Goal: Information Seeking & Learning: Learn about a topic

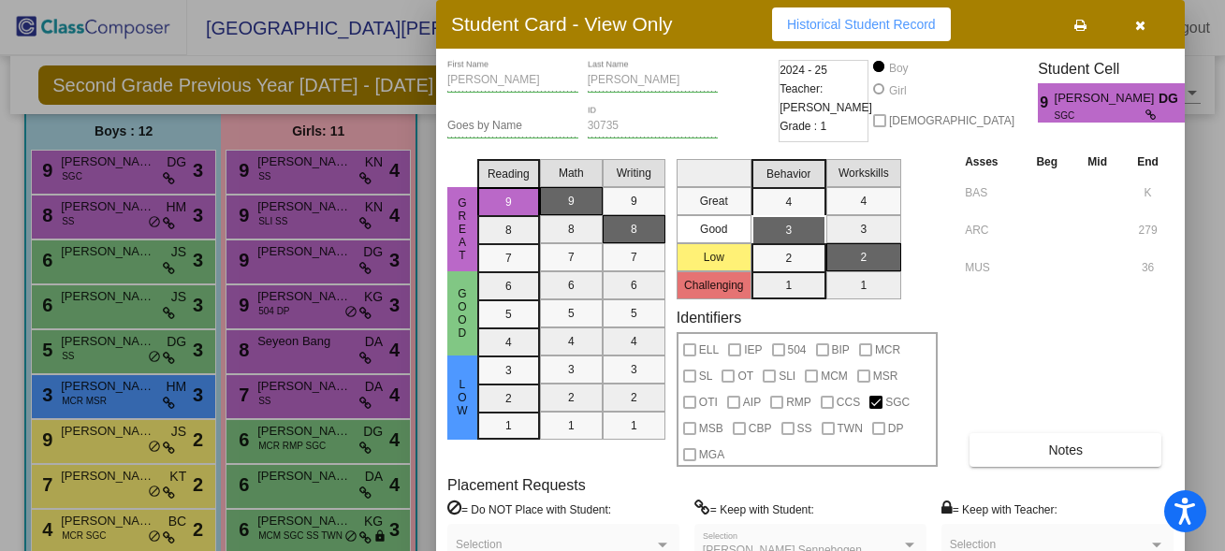
click at [1145, 20] on button "button" at bounding box center [1140, 24] width 60 height 34
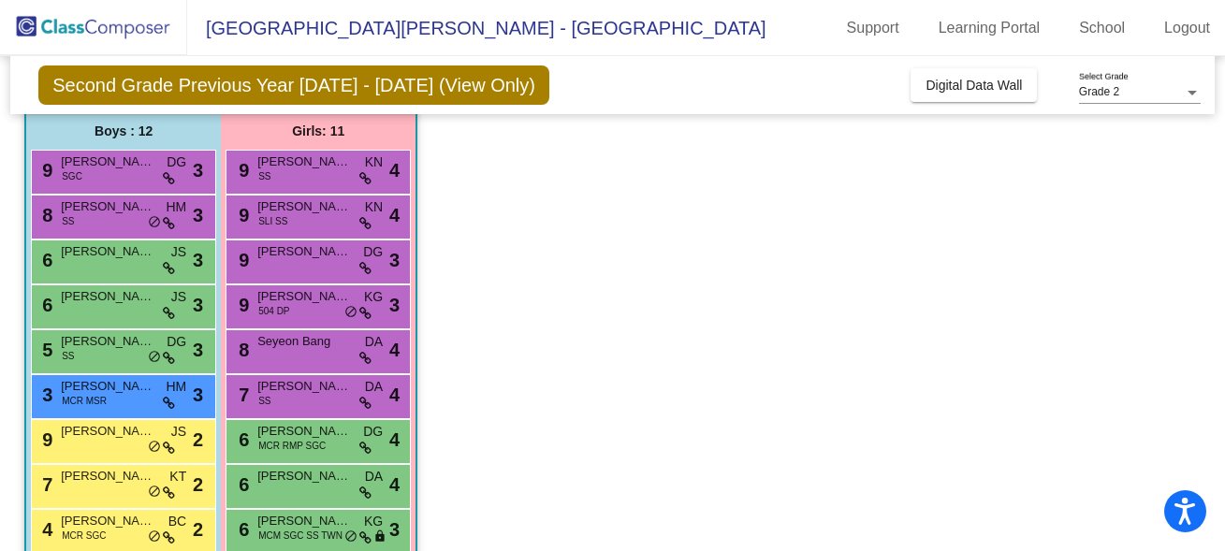
scroll to position [317, 0]
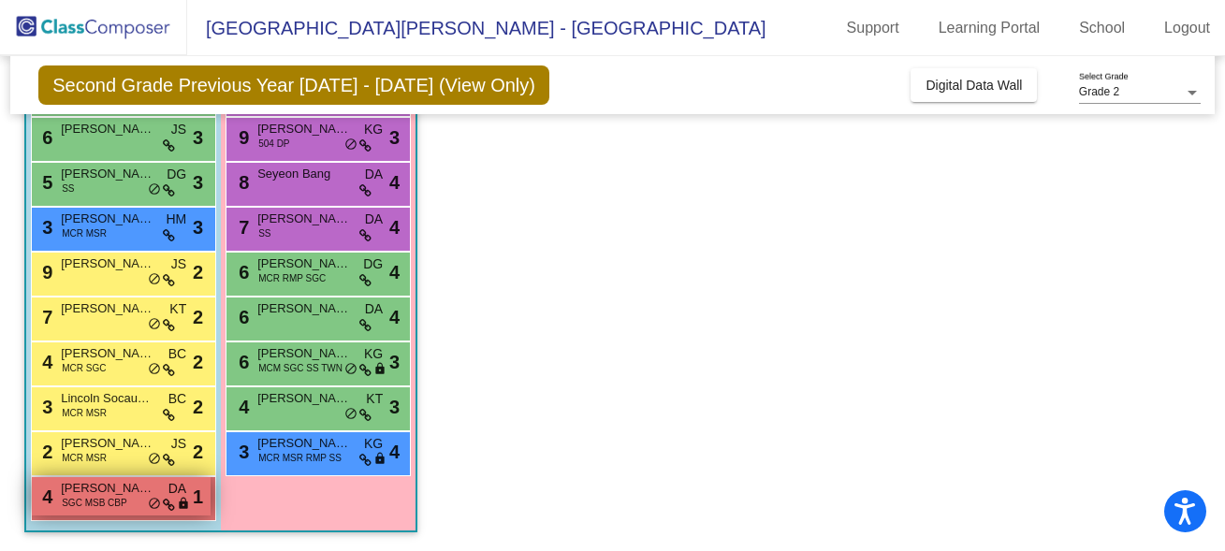
click at [104, 491] on span "[PERSON_NAME]" at bounding box center [108, 488] width 94 height 19
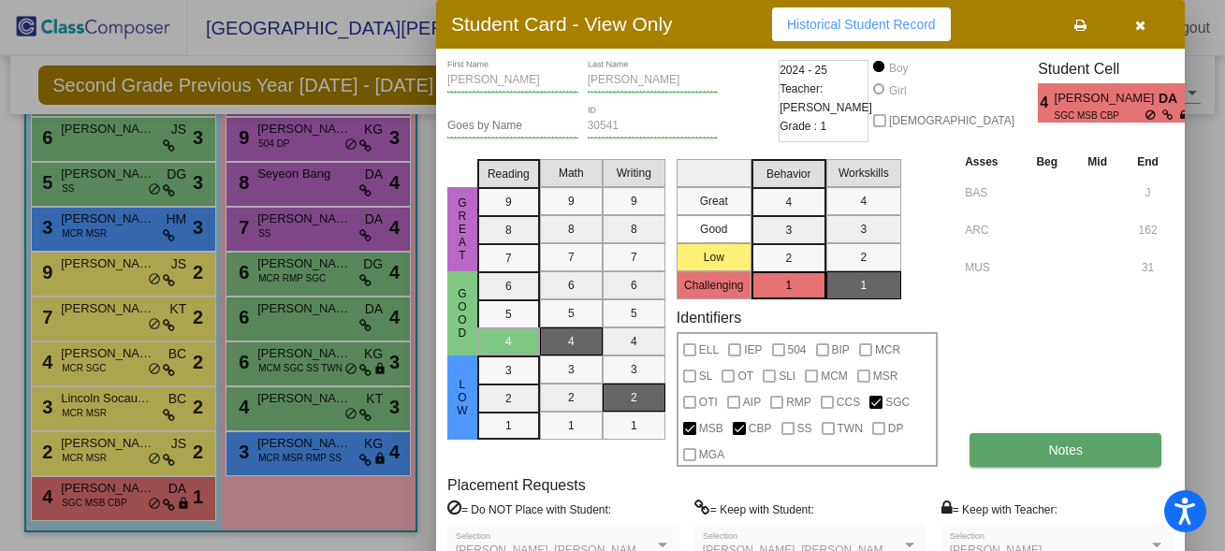
click at [1030, 457] on button "Notes" at bounding box center [1065, 450] width 192 height 34
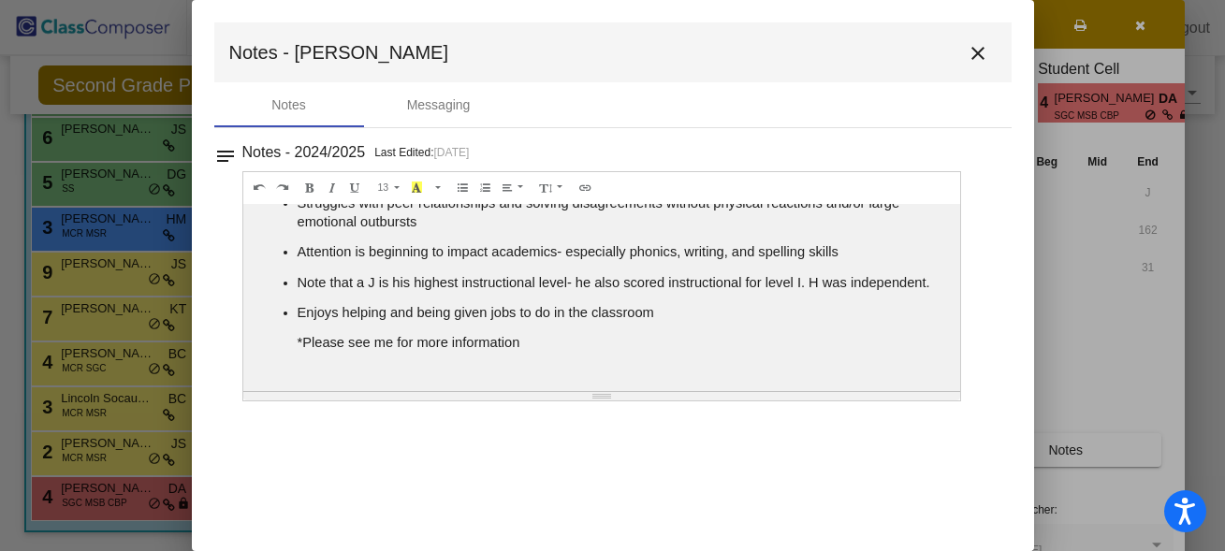
scroll to position [0, 0]
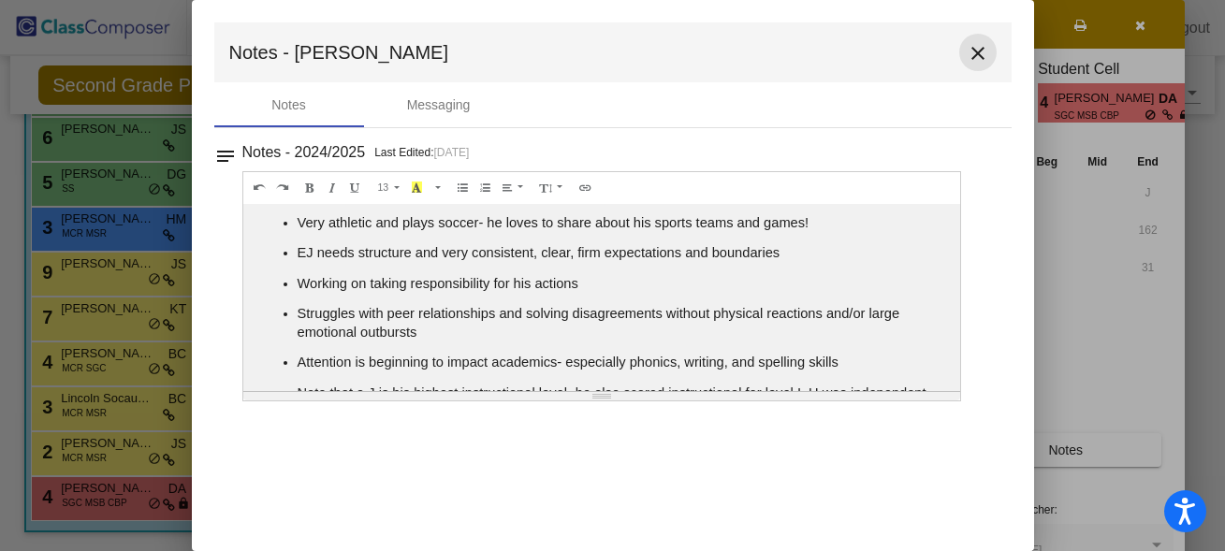
click at [979, 47] on mat-icon "close" at bounding box center [977, 53] width 22 height 22
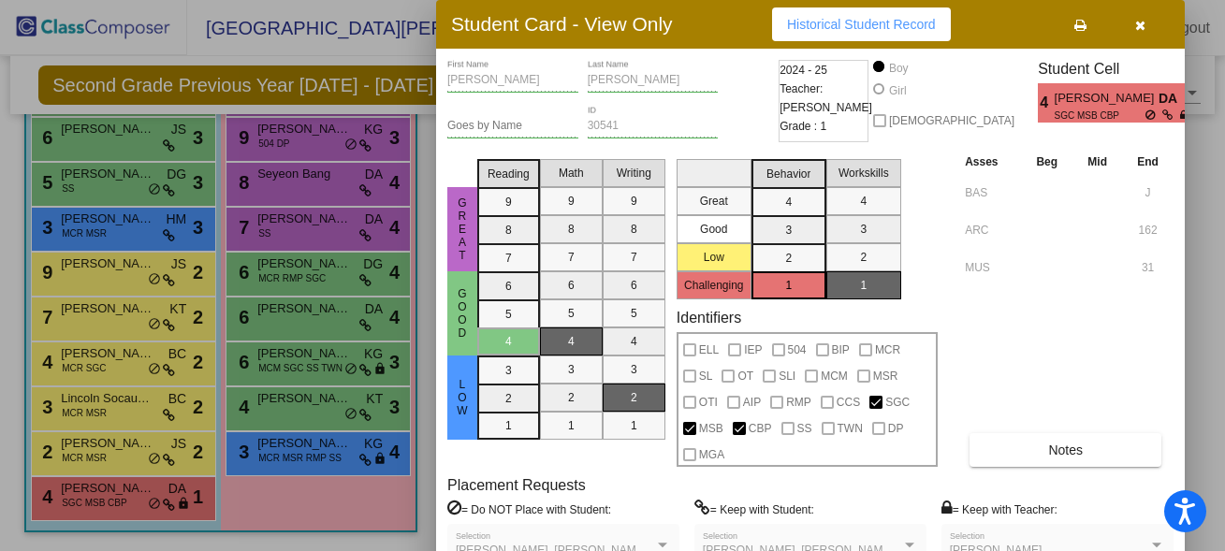
click at [1137, 28] on icon "button" at bounding box center [1140, 25] width 10 height 13
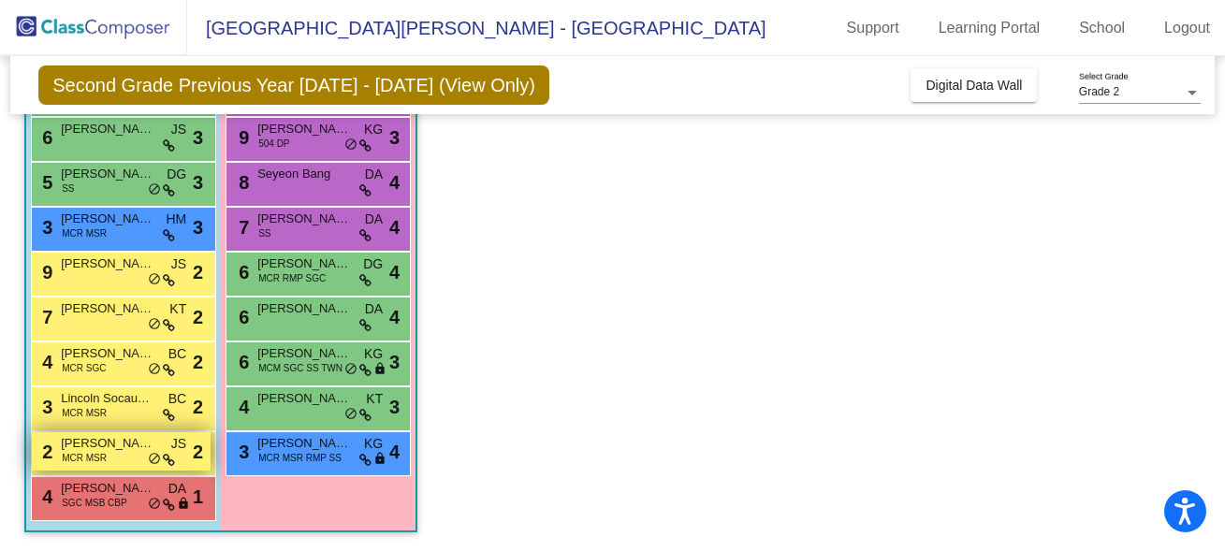
click at [85, 459] on span "MCR MSR" at bounding box center [84, 458] width 45 height 14
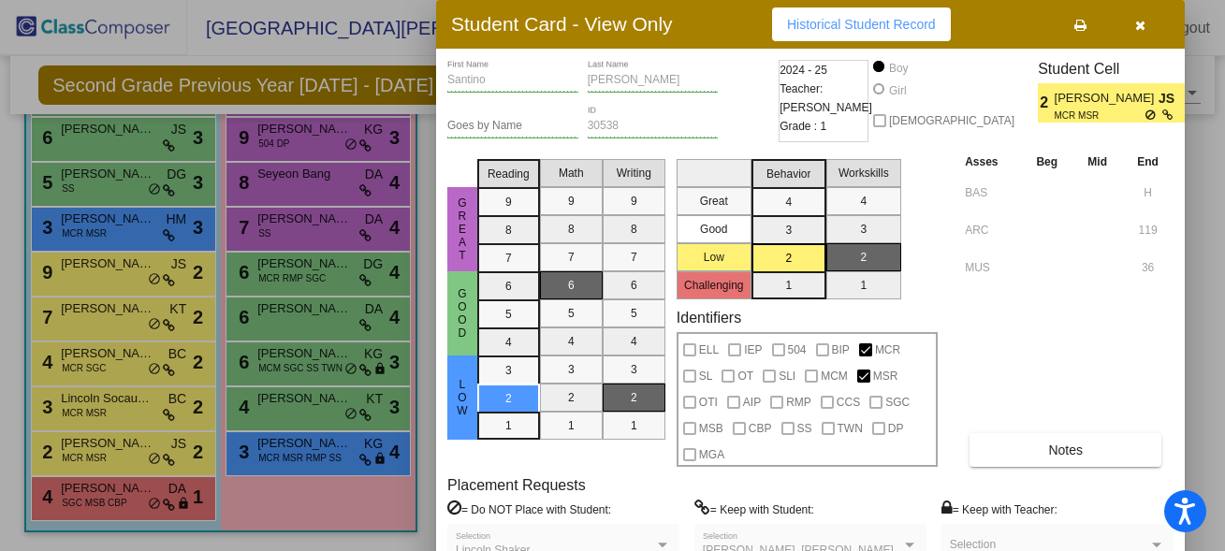
click at [105, 414] on div at bounding box center [612, 275] width 1225 height 551
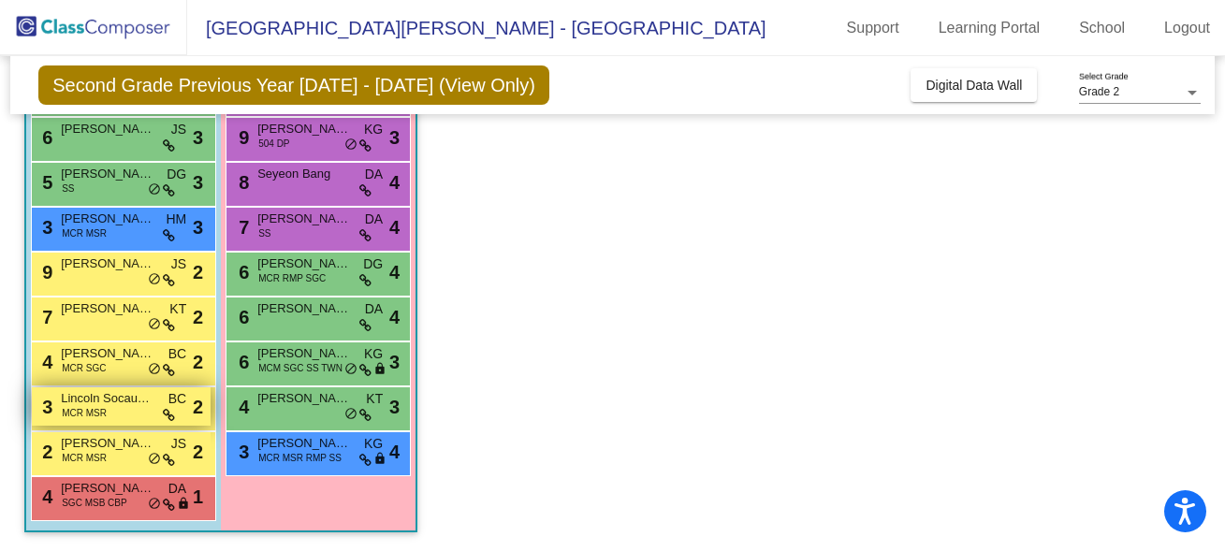
click at [133, 407] on span "Lincoln Socausky" at bounding box center [108, 398] width 94 height 19
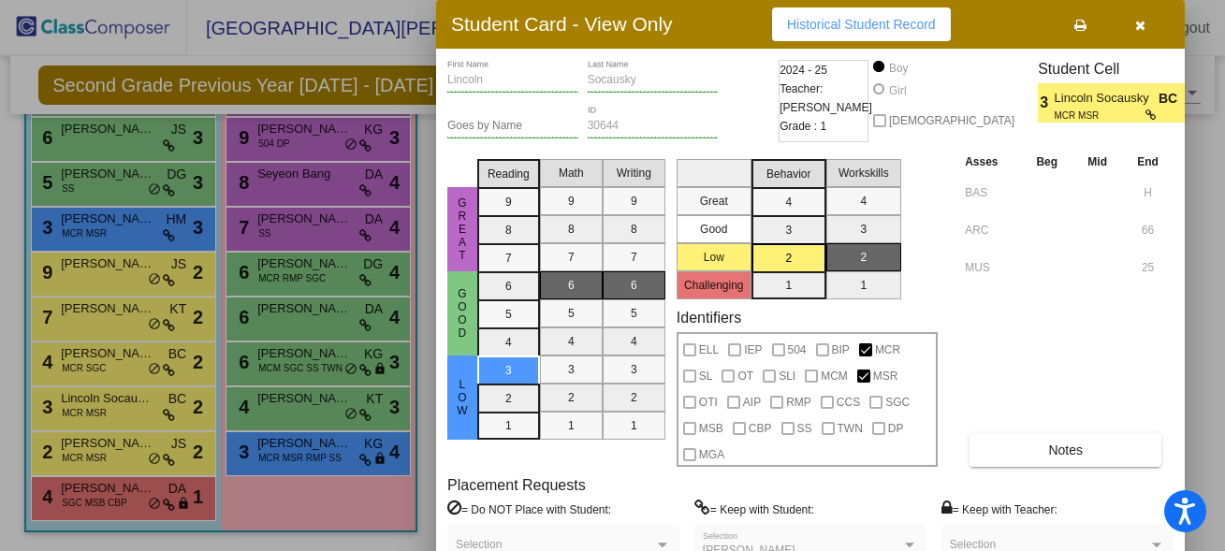
click at [130, 366] on div at bounding box center [612, 275] width 1225 height 551
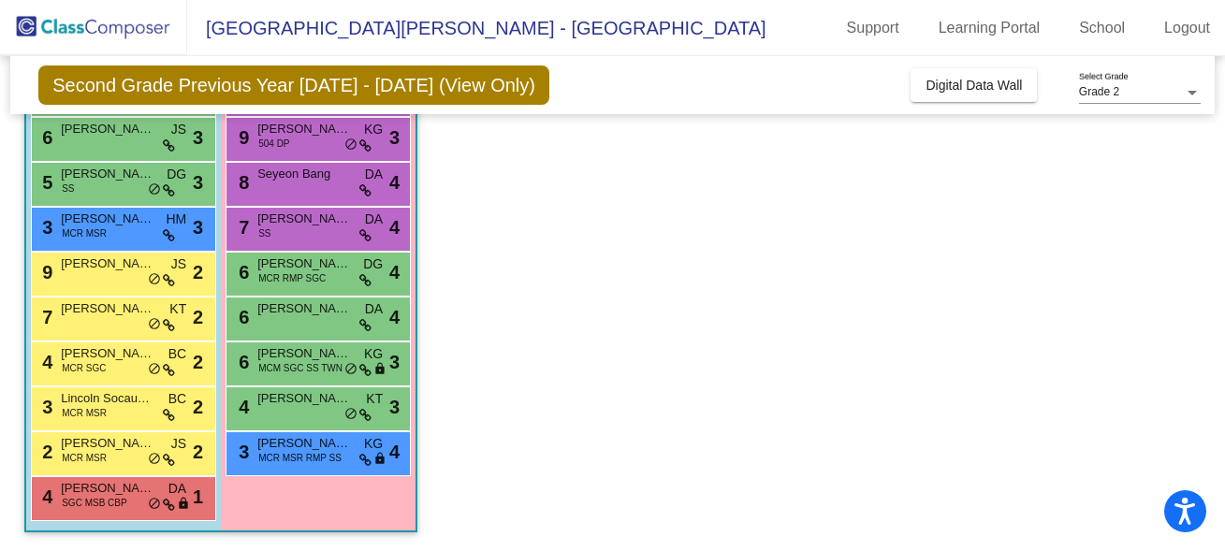
click at [130, 366] on div "4 [PERSON_NAME] MCR SGC BC lock do_not_disturb_alt 2" at bounding box center [121, 361] width 179 height 38
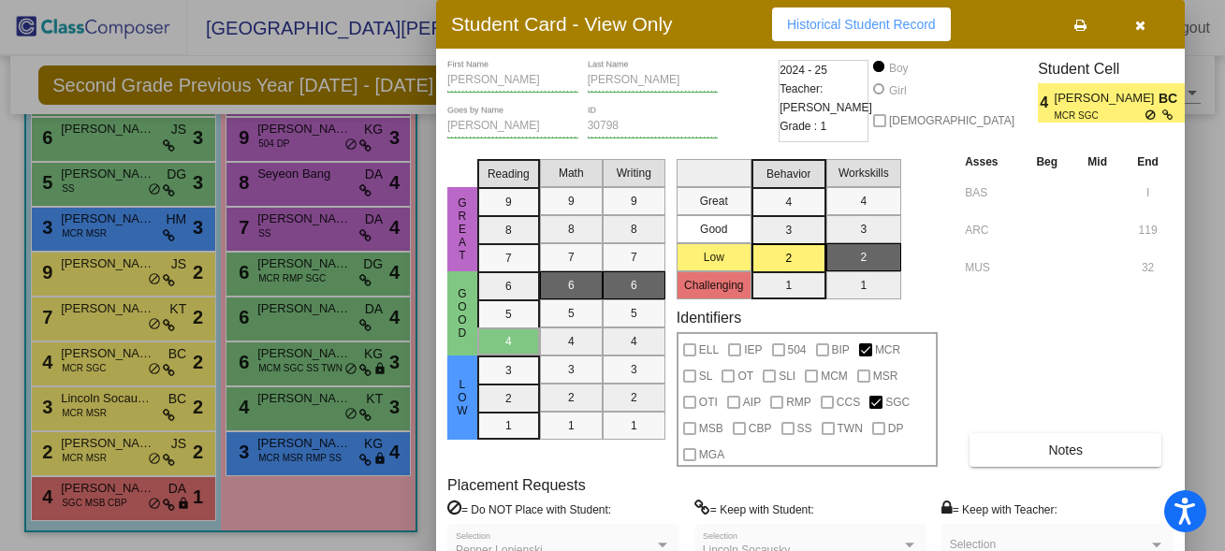
click at [127, 315] on div at bounding box center [612, 275] width 1225 height 551
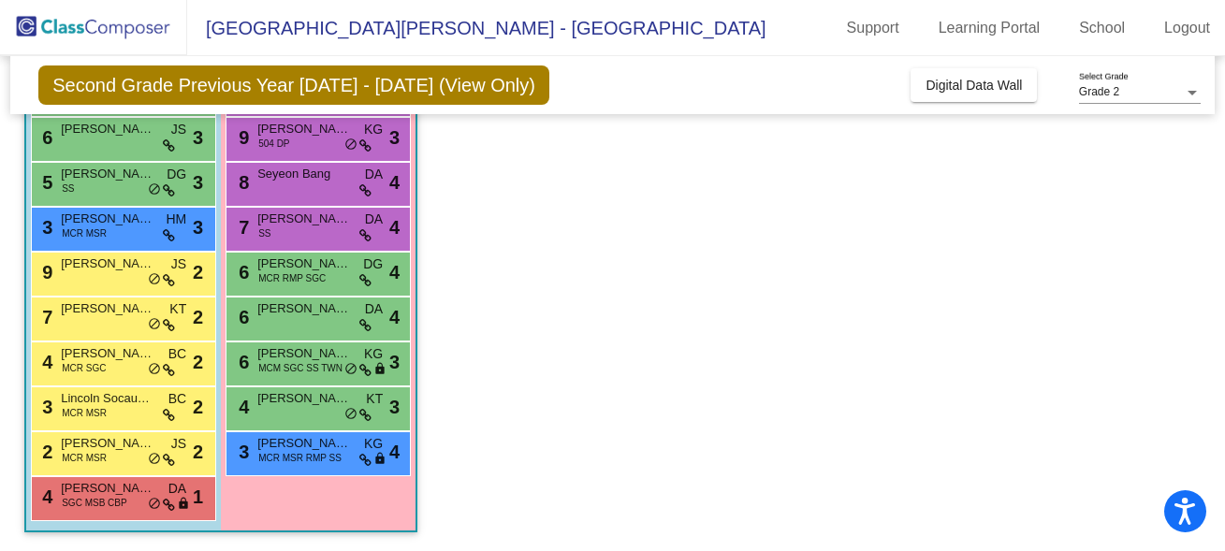
click at [127, 315] on span "[PERSON_NAME]" at bounding box center [108, 308] width 94 height 19
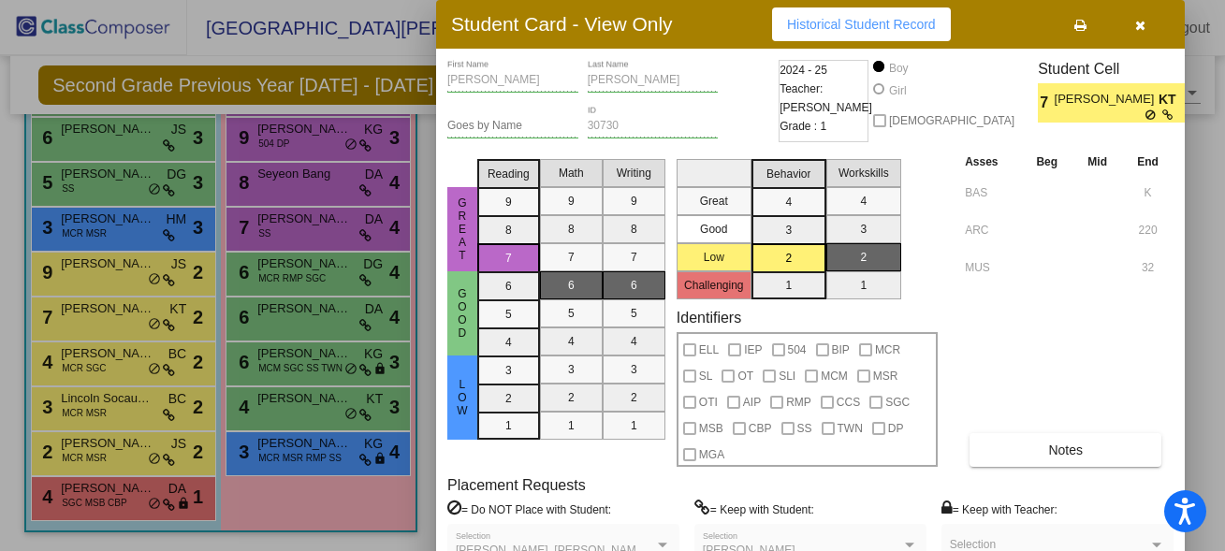
click at [124, 271] on div at bounding box center [612, 275] width 1225 height 551
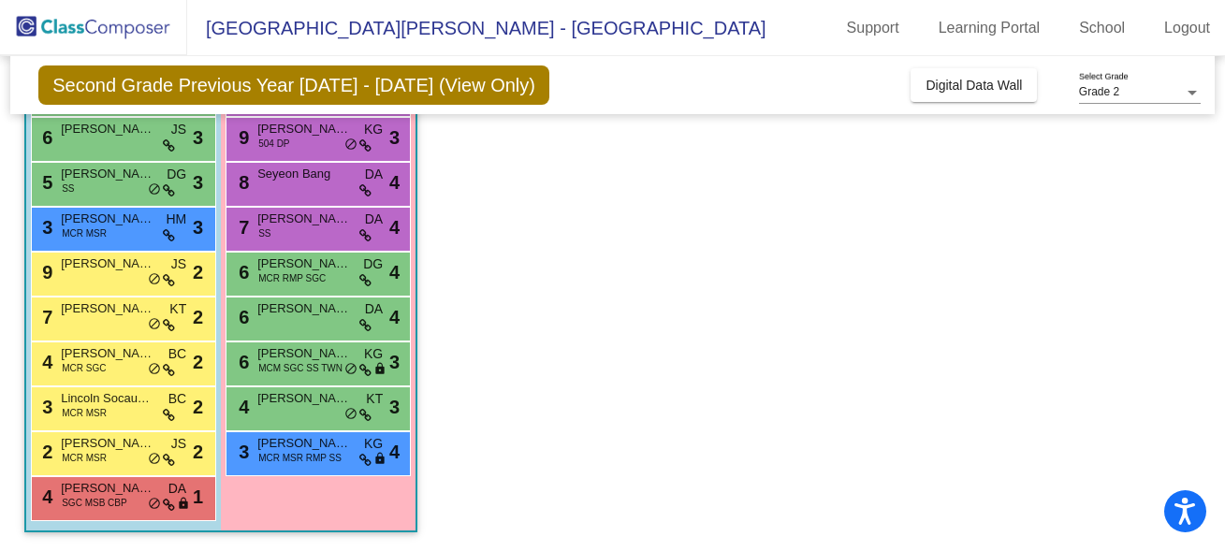
click at [124, 271] on span "[PERSON_NAME]" at bounding box center [108, 263] width 94 height 19
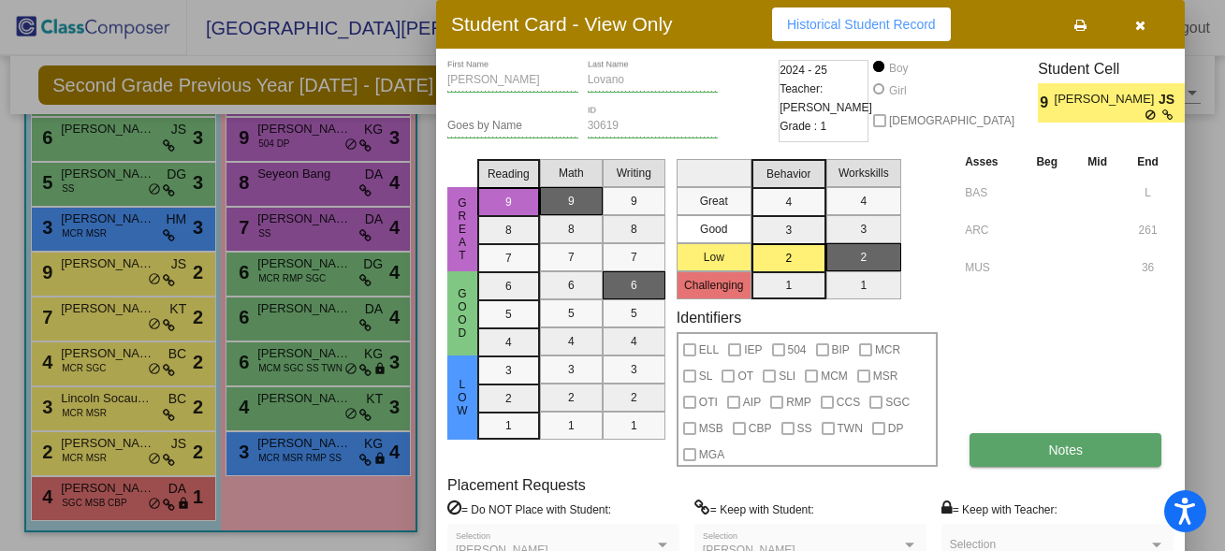
click at [1031, 454] on button "Notes" at bounding box center [1065, 450] width 192 height 34
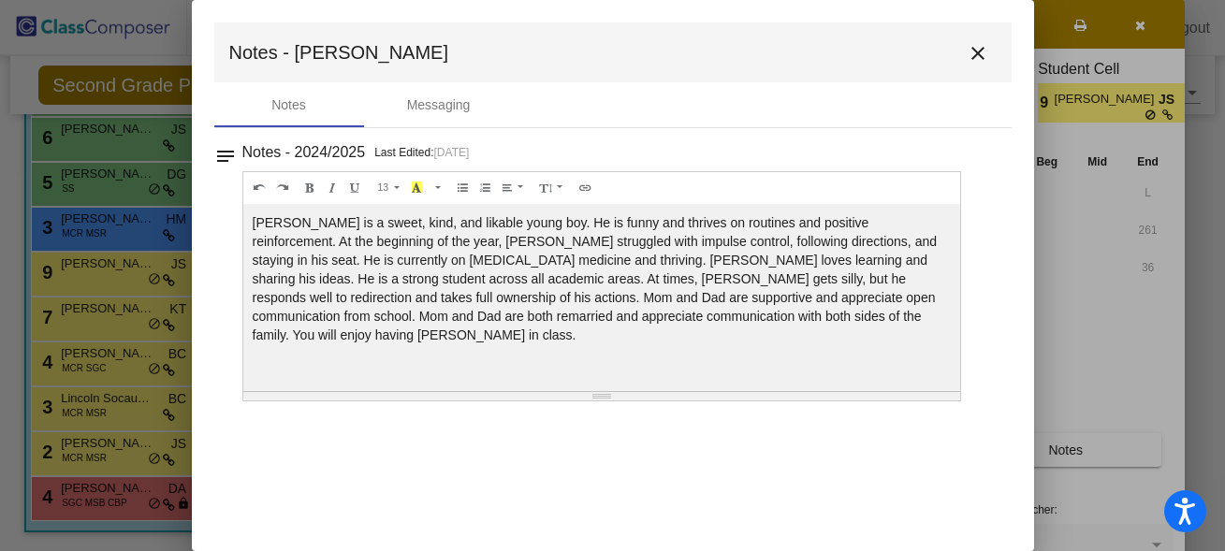
click at [983, 53] on mat-icon "close" at bounding box center [977, 53] width 22 height 22
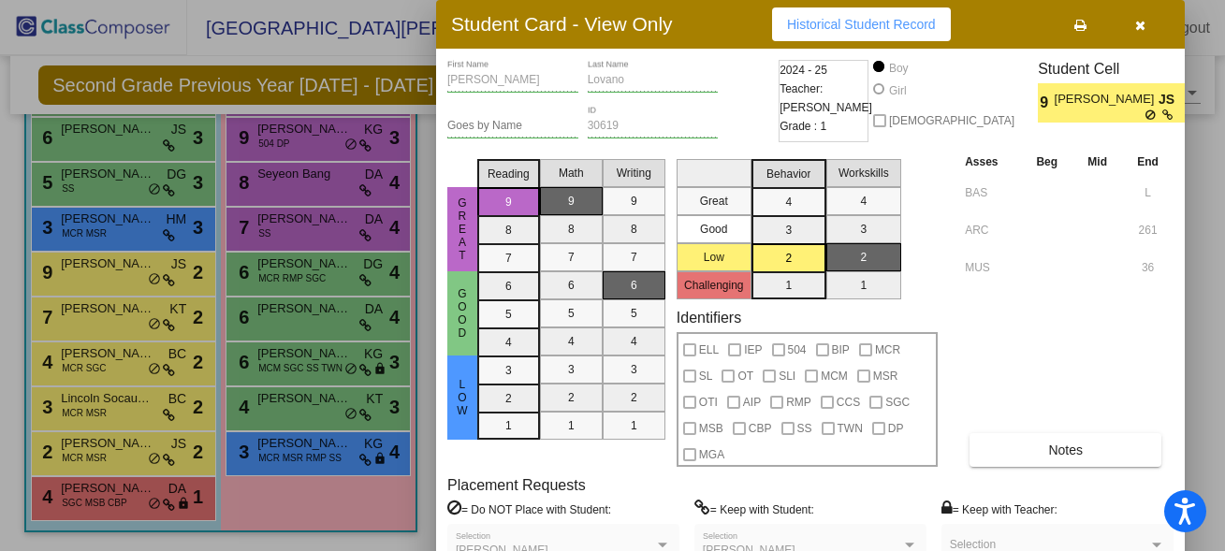
click at [92, 312] on div at bounding box center [612, 275] width 1225 height 551
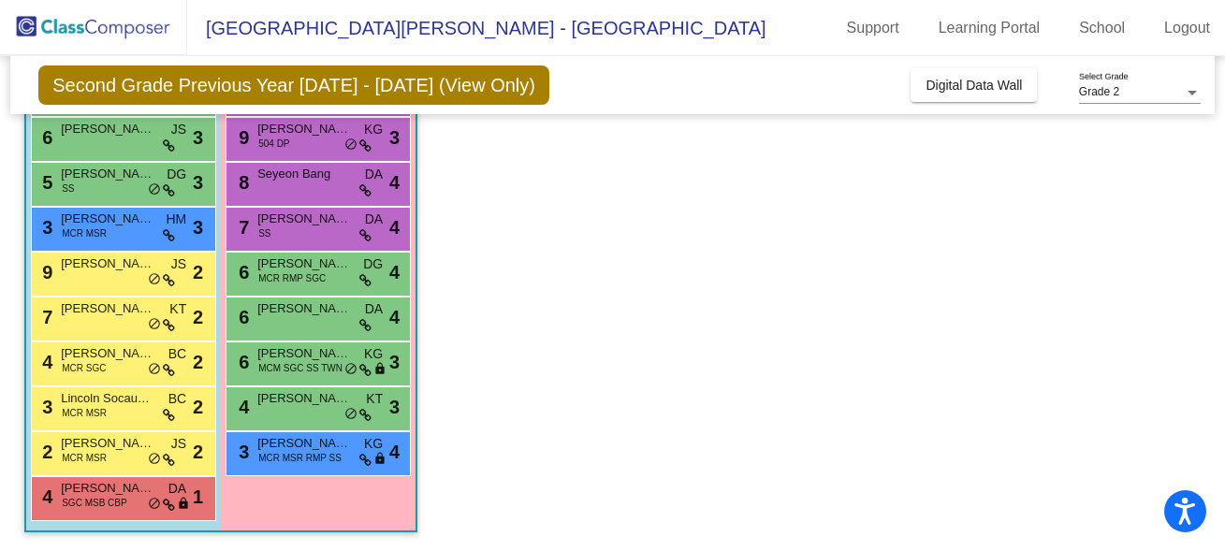
click at [92, 312] on span "[PERSON_NAME]" at bounding box center [108, 308] width 94 height 19
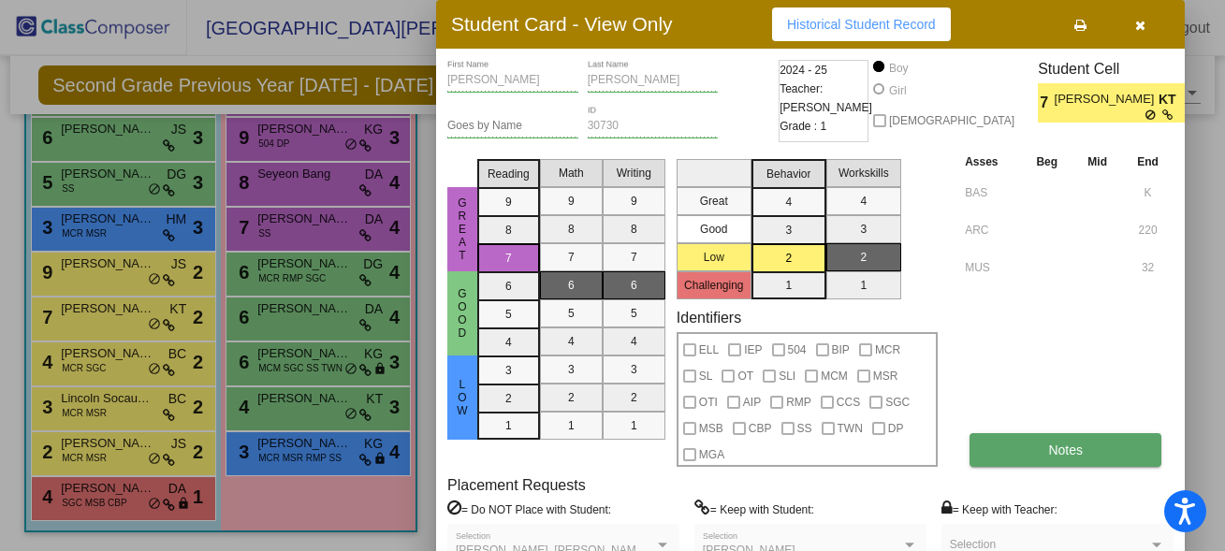
click at [1008, 442] on button "Notes" at bounding box center [1065, 450] width 192 height 34
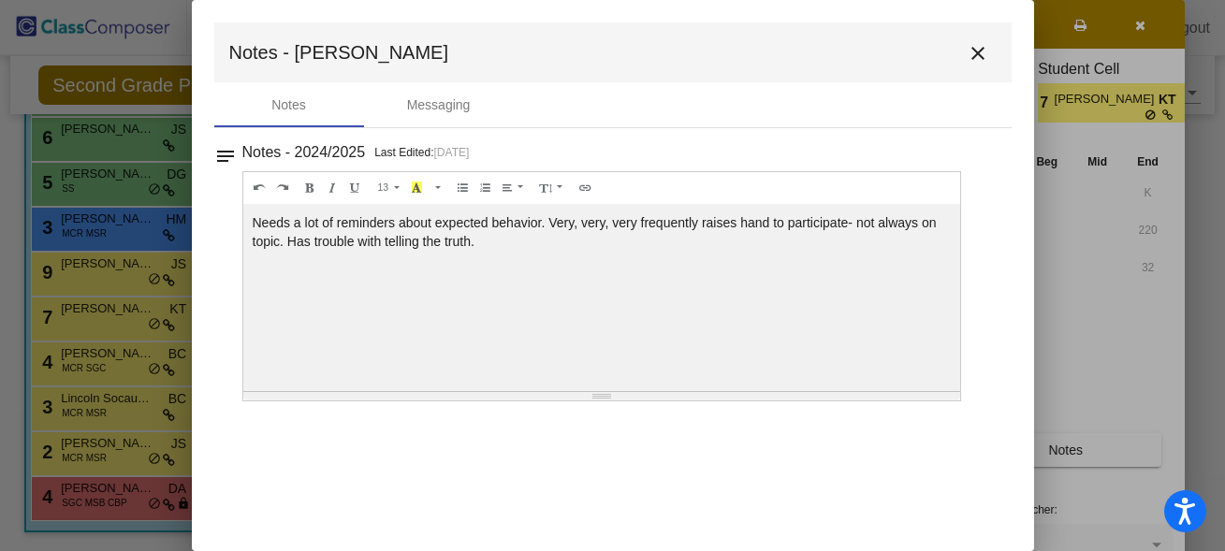
click at [978, 51] on mat-icon "close" at bounding box center [977, 53] width 22 height 22
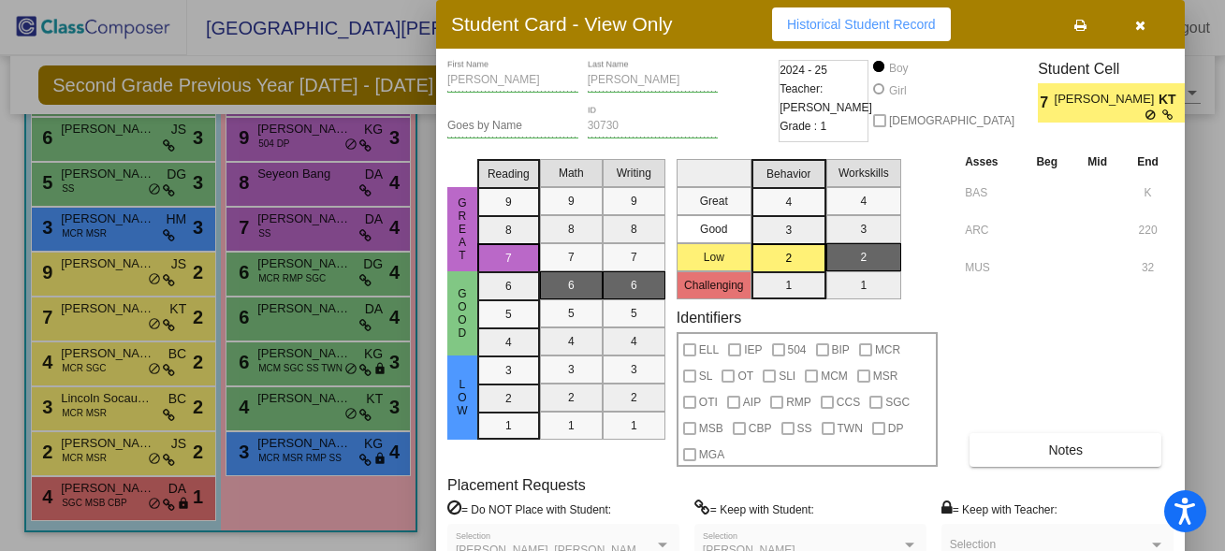
click at [136, 361] on div at bounding box center [612, 275] width 1225 height 551
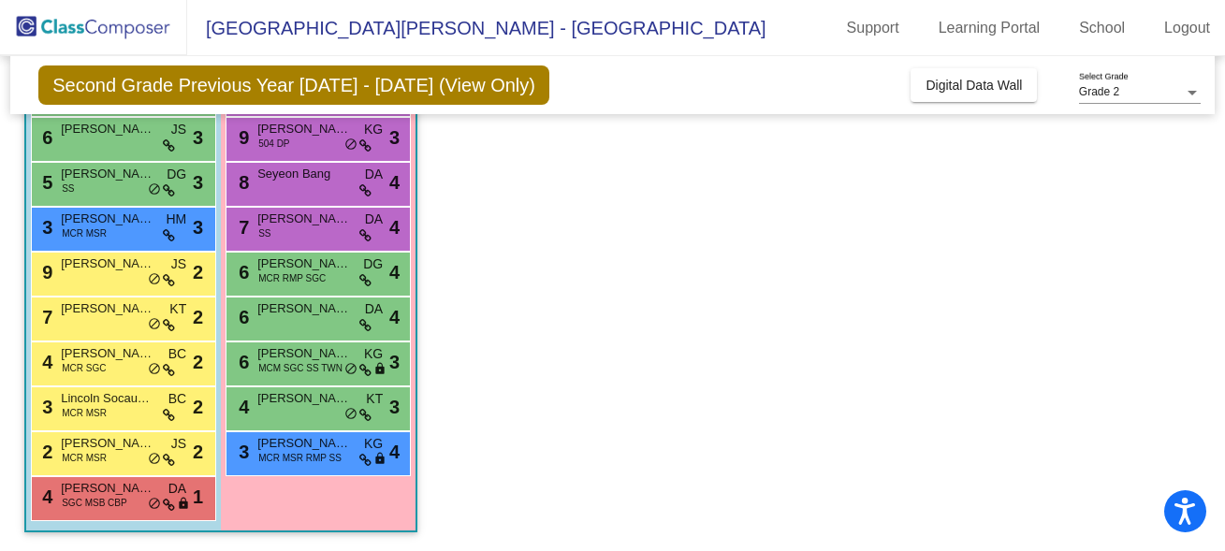
click at [136, 361] on span "[PERSON_NAME]" at bounding box center [108, 353] width 94 height 19
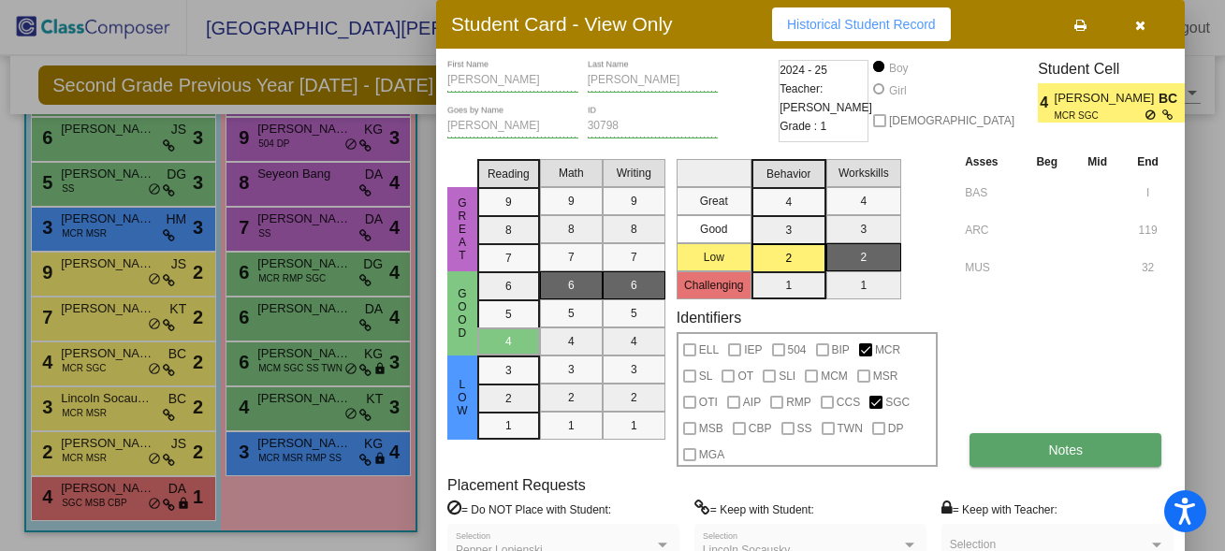
click at [1037, 465] on button "Notes" at bounding box center [1065, 450] width 192 height 34
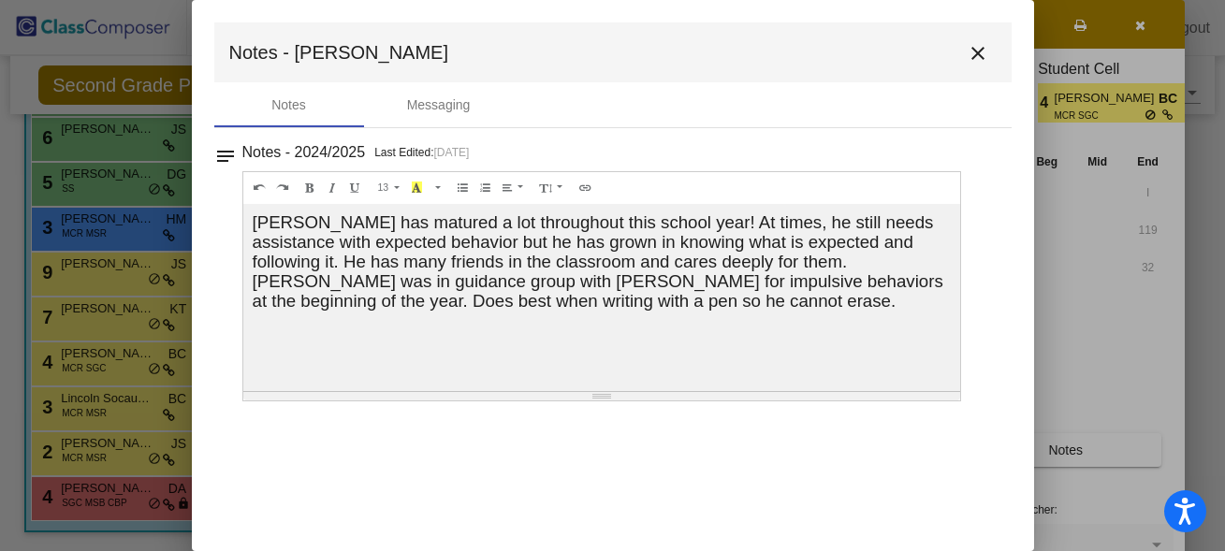
click at [986, 157] on div "Notes - 2024/2025 Last Edited: [DATE]" at bounding box center [620, 152] width 757 height 26
click at [976, 53] on mat-icon "close" at bounding box center [977, 53] width 22 height 22
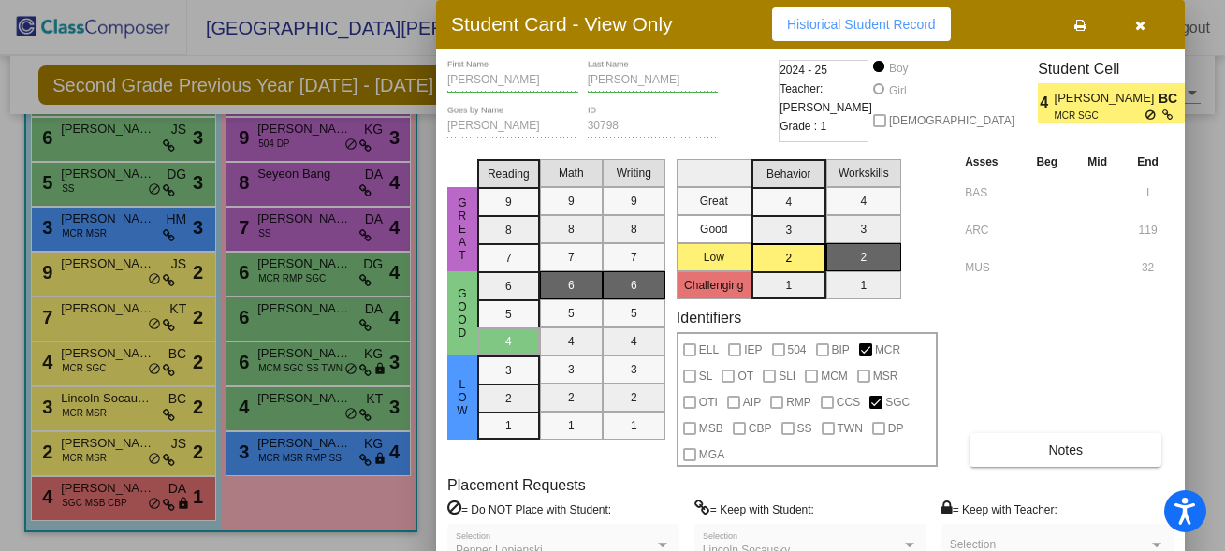
click at [134, 402] on div at bounding box center [612, 275] width 1225 height 551
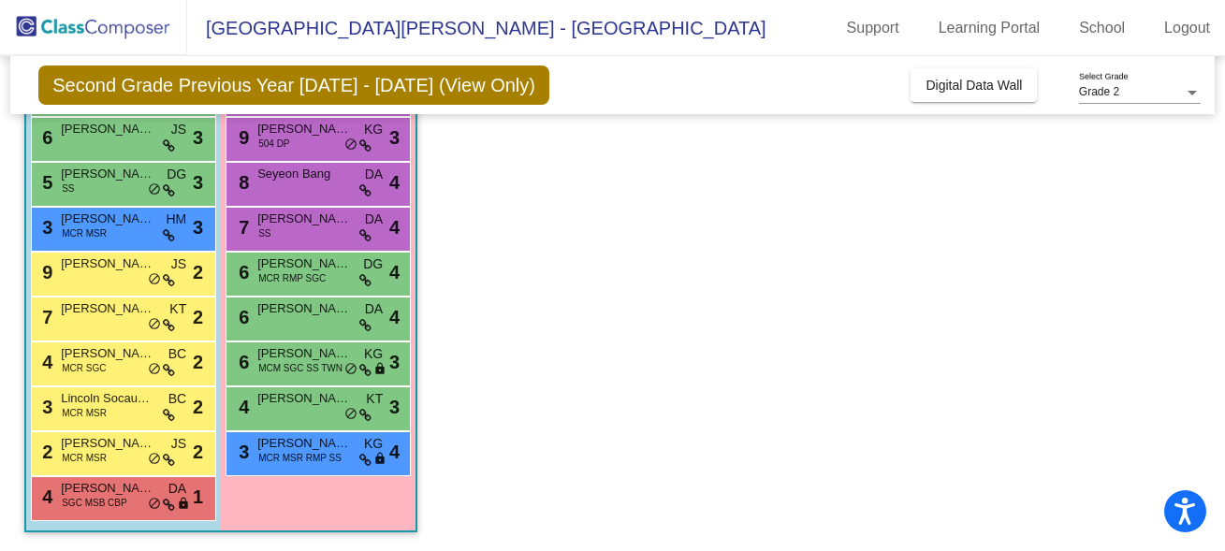
click at [134, 402] on span "Lincoln Socausky" at bounding box center [108, 398] width 94 height 19
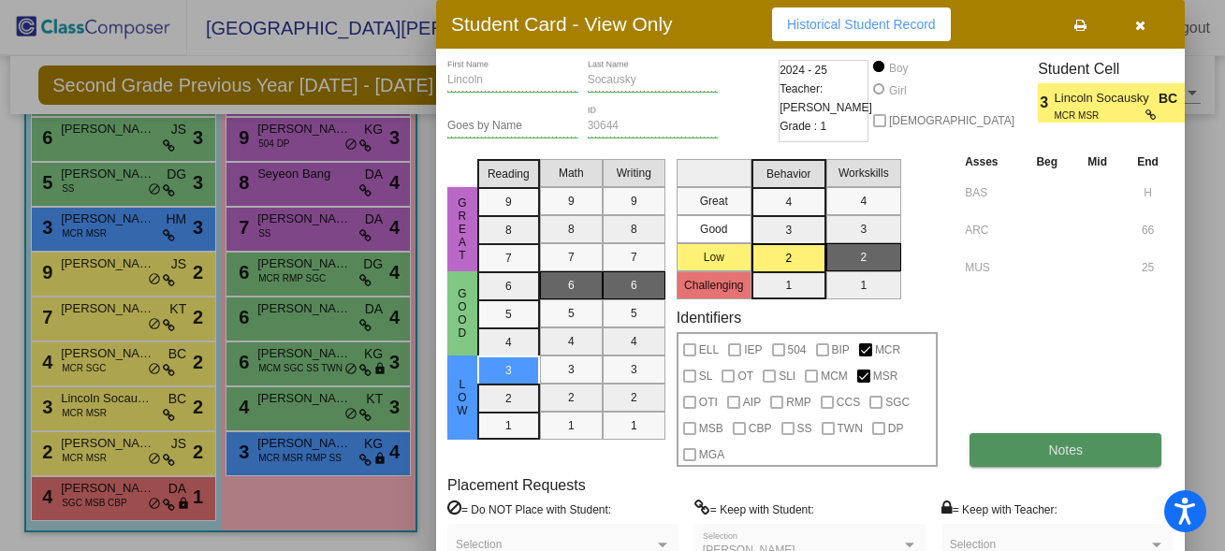
click at [1023, 444] on button "Notes" at bounding box center [1065, 450] width 192 height 34
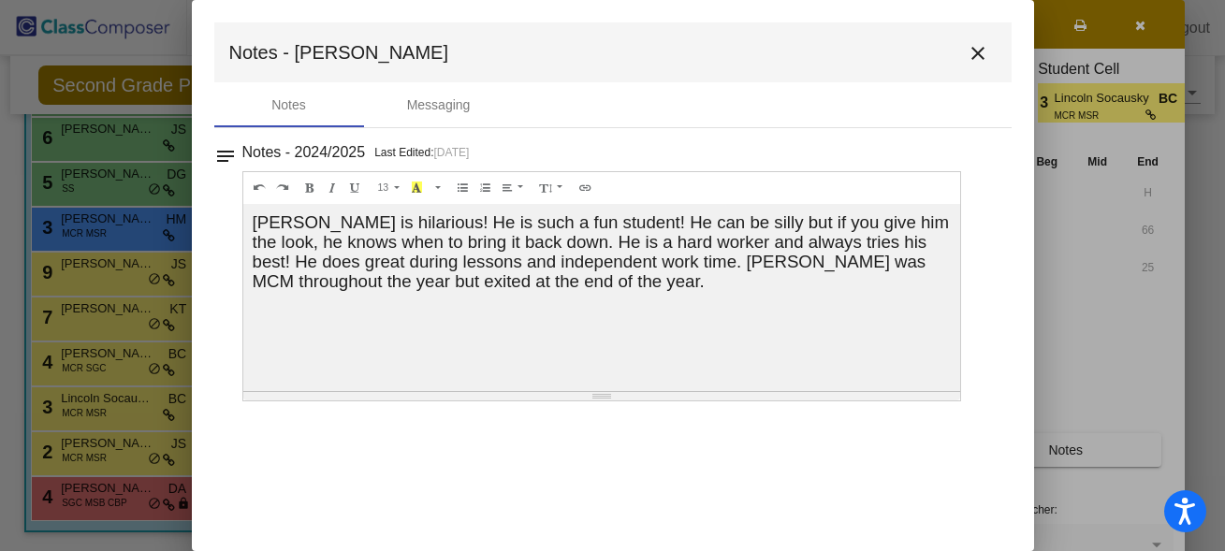
click at [981, 53] on mat-icon "close" at bounding box center [977, 53] width 22 height 22
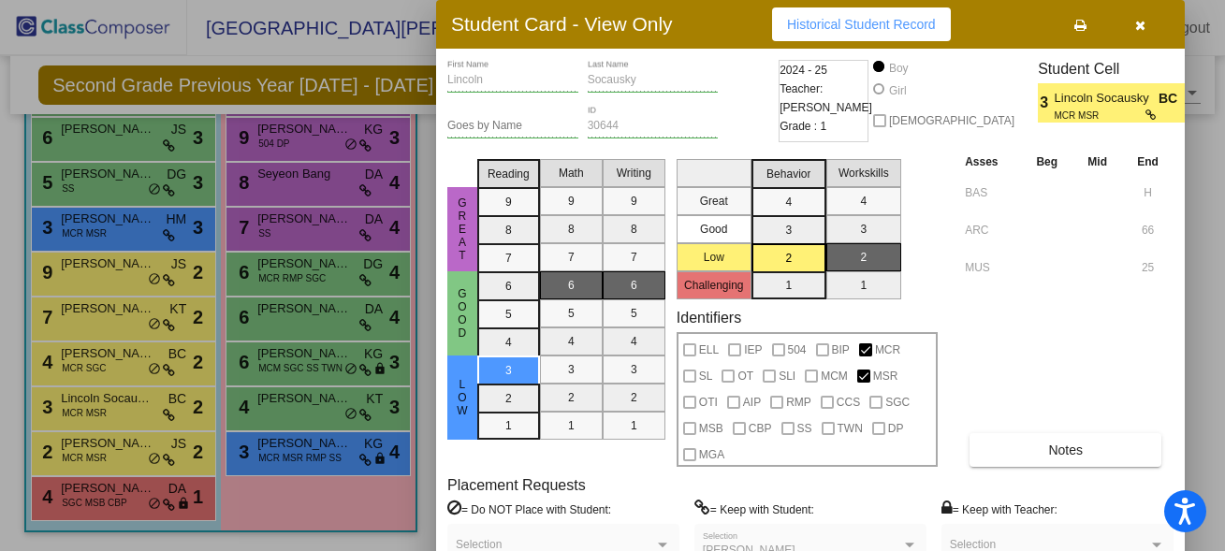
click at [135, 446] on div at bounding box center [612, 275] width 1225 height 551
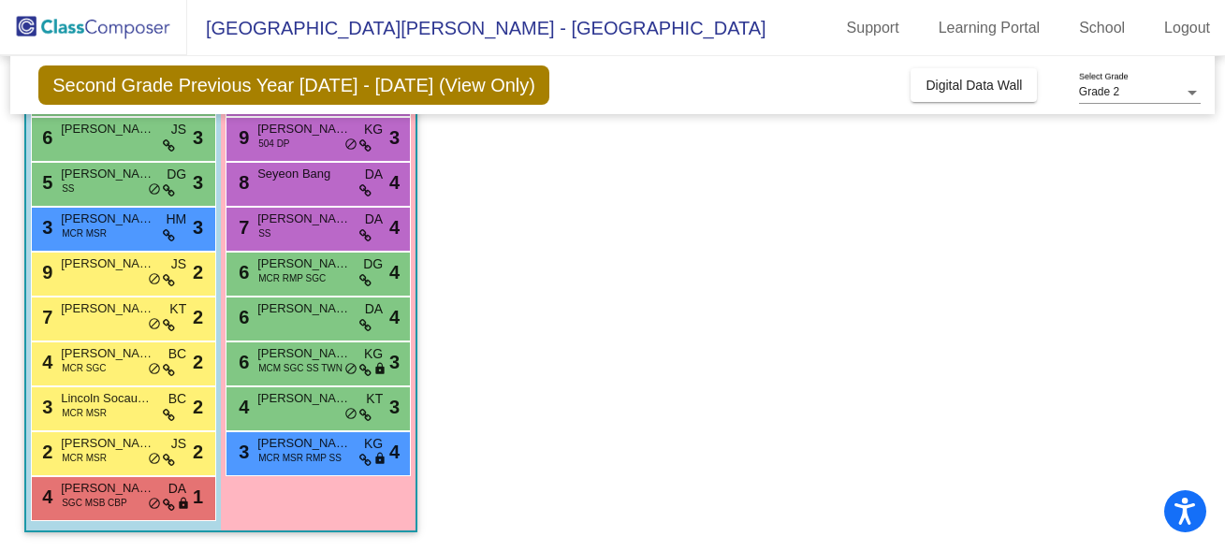
click at [135, 446] on span "[PERSON_NAME]" at bounding box center [108, 443] width 94 height 19
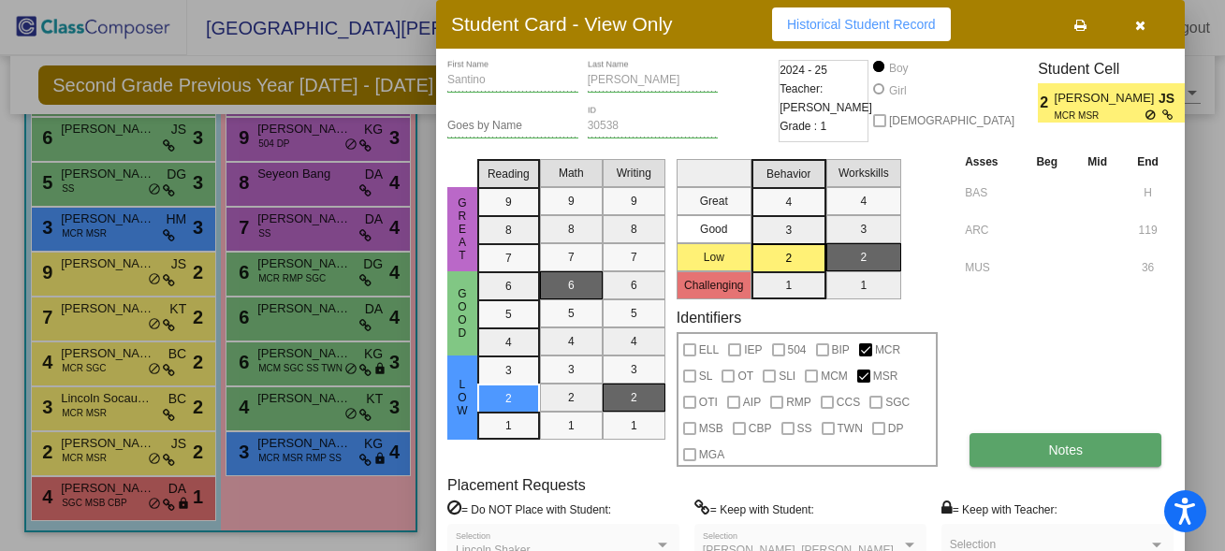
click at [1027, 456] on button "Notes" at bounding box center [1065, 450] width 192 height 34
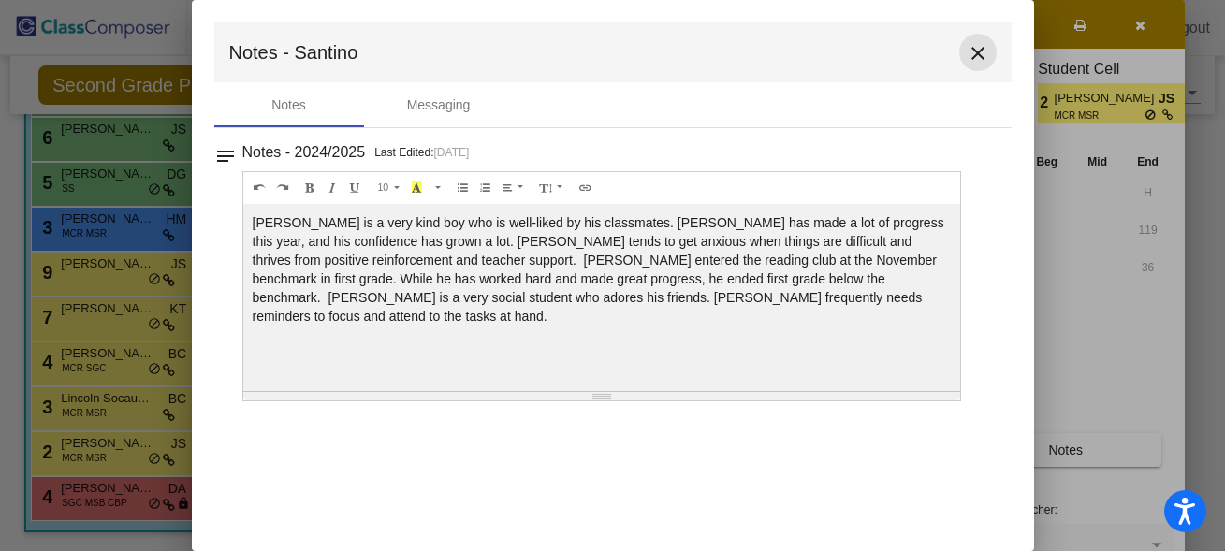
click at [981, 57] on mat-icon "close" at bounding box center [977, 53] width 22 height 22
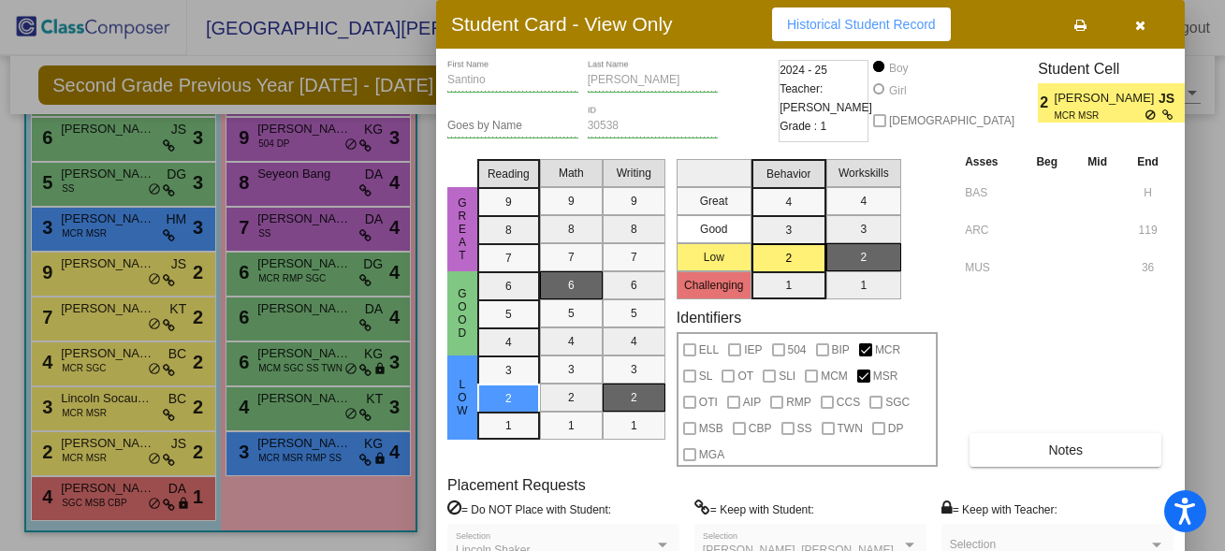
click at [109, 218] on div at bounding box center [612, 275] width 1225 height 551
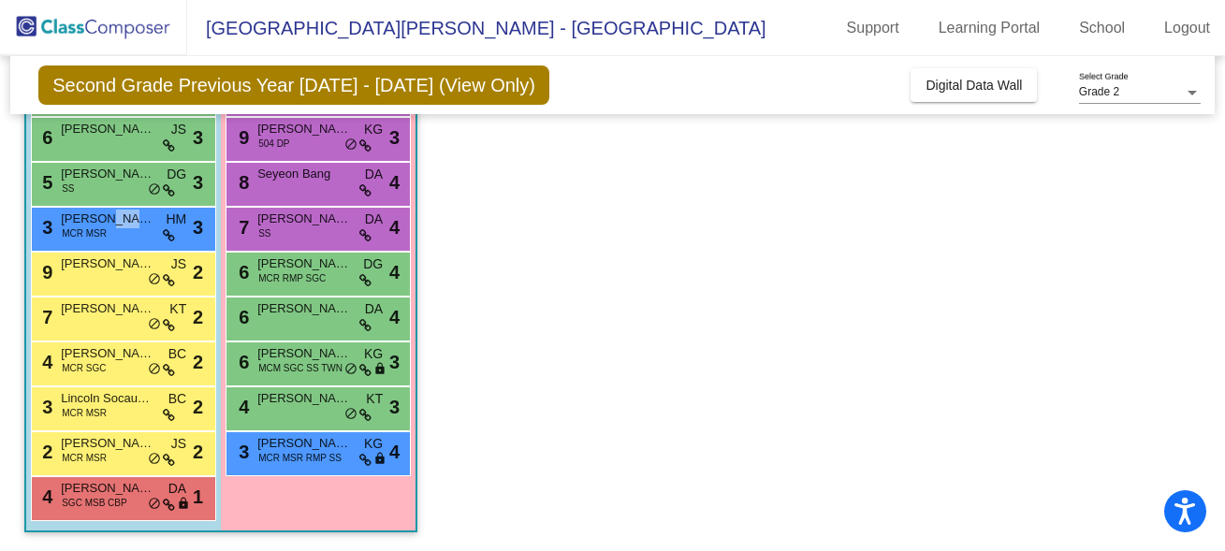
click at [109, 218] on span "[PERSON_NAME] [PERSON_NAME]" at bounding box center [108, 219] width 94 height 19
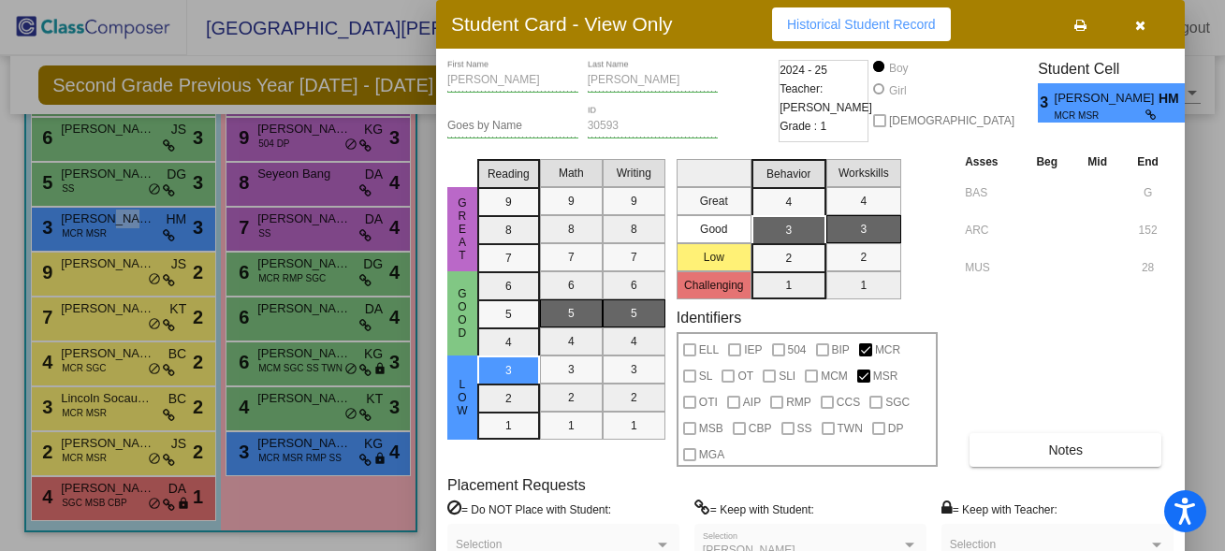
click at [1138, 29] on icon "button" at bounding box center [1140, 25] width 10 height 13
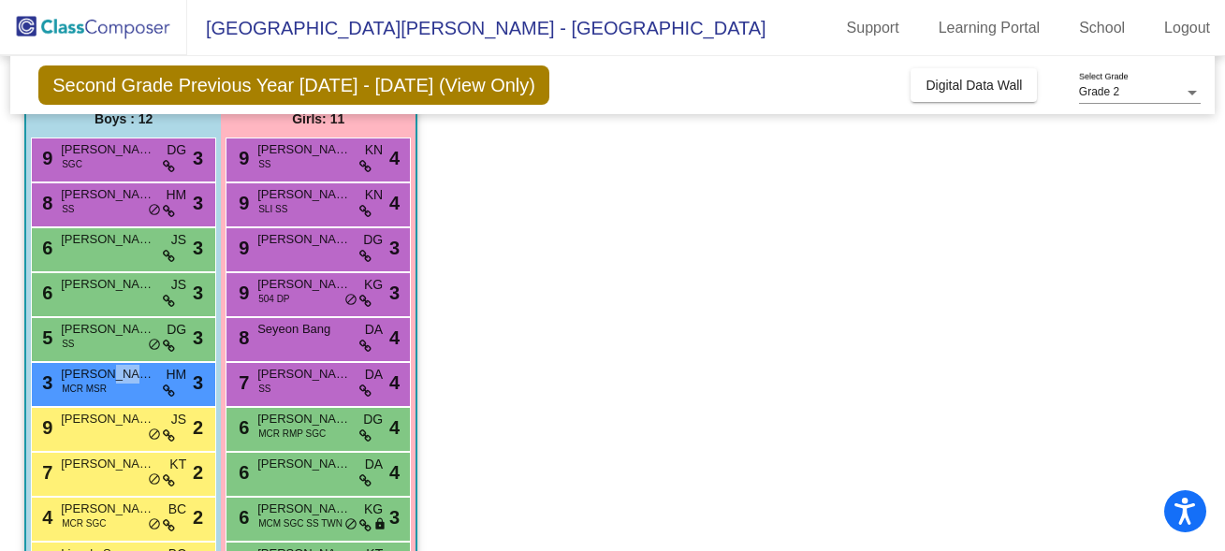
scroll to position [145, 0]
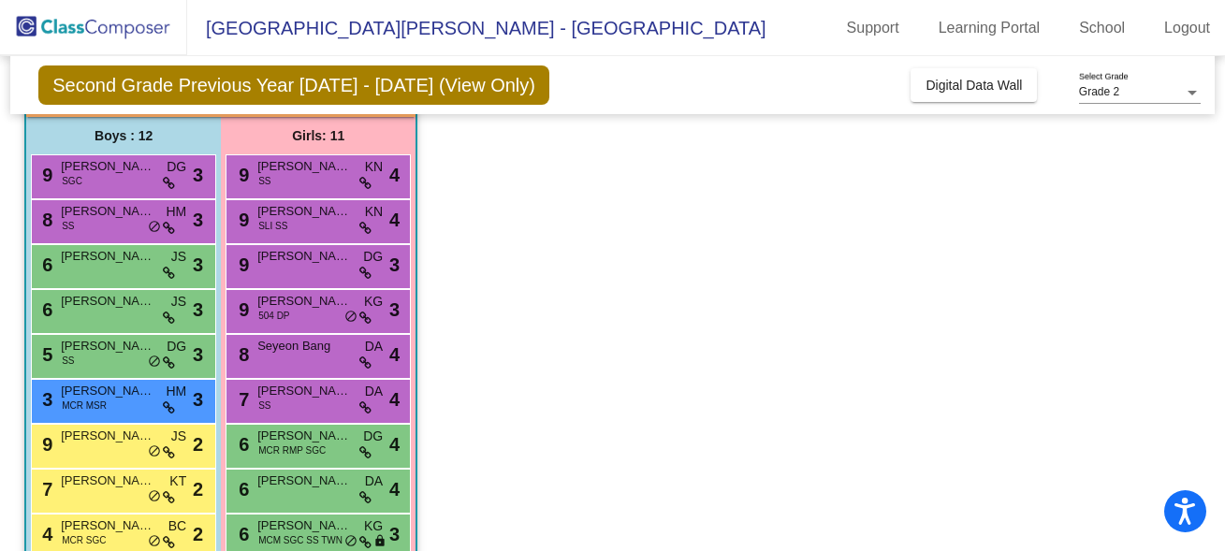
click at [613, 442] on app-classroom "Class 13 - Brown picture_as_pdf [PERSON_NAME] Add Student First Name Last Name …" at bounding box center [612, 378] width 1176 height 690
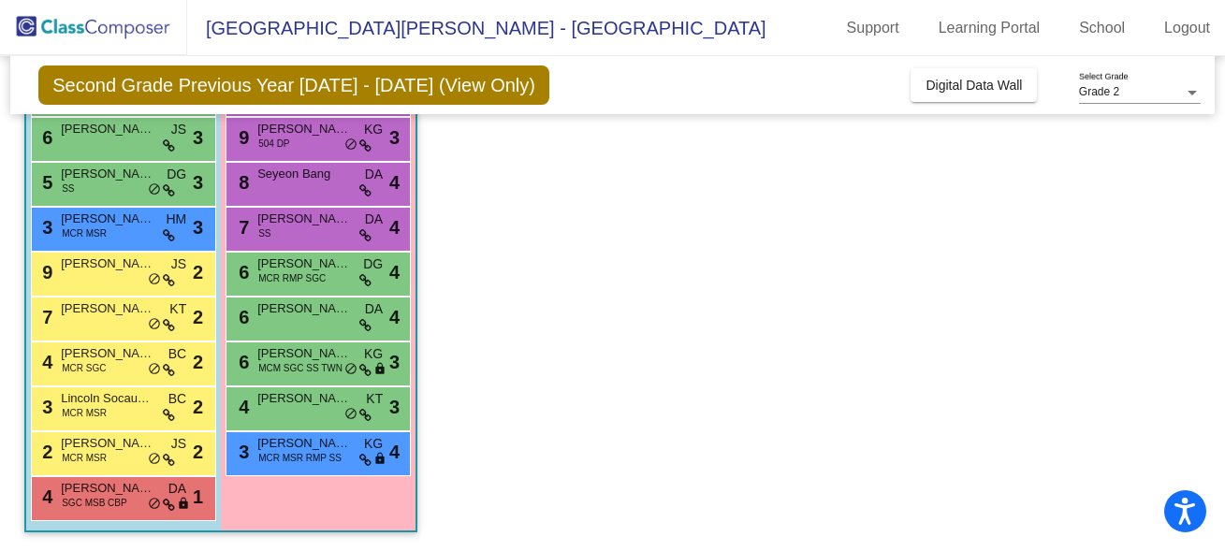
scroll to position [0, 0]
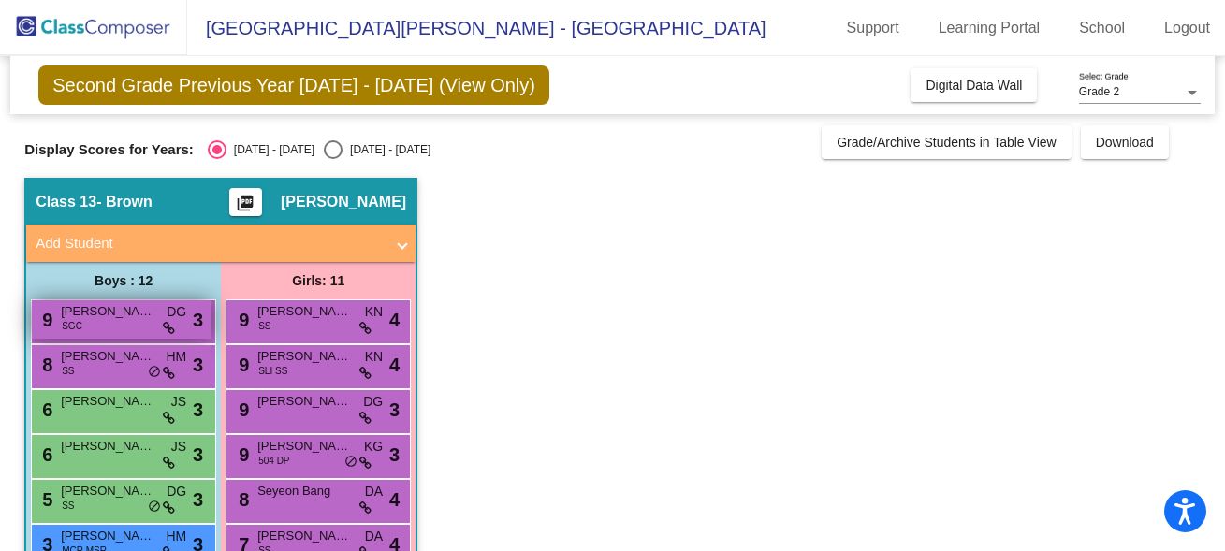
click at [152, 314] on span "[PERSON_NAME]" at bounding box center [108, 311] width 94 height 19
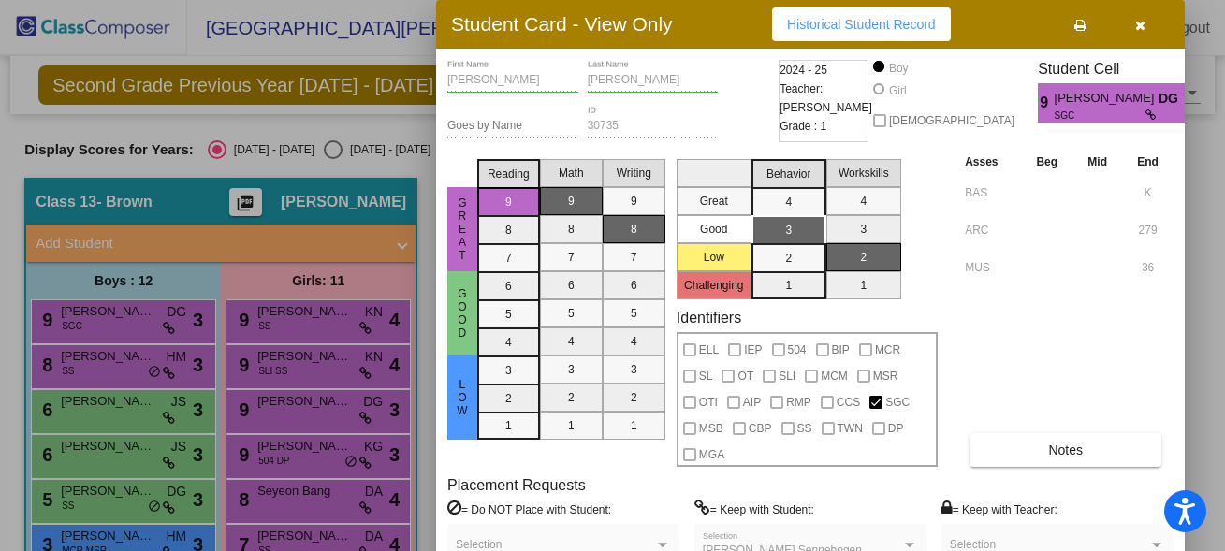
click at [103, 361] on div at bounding box center [612, 275] width 1225 height 551
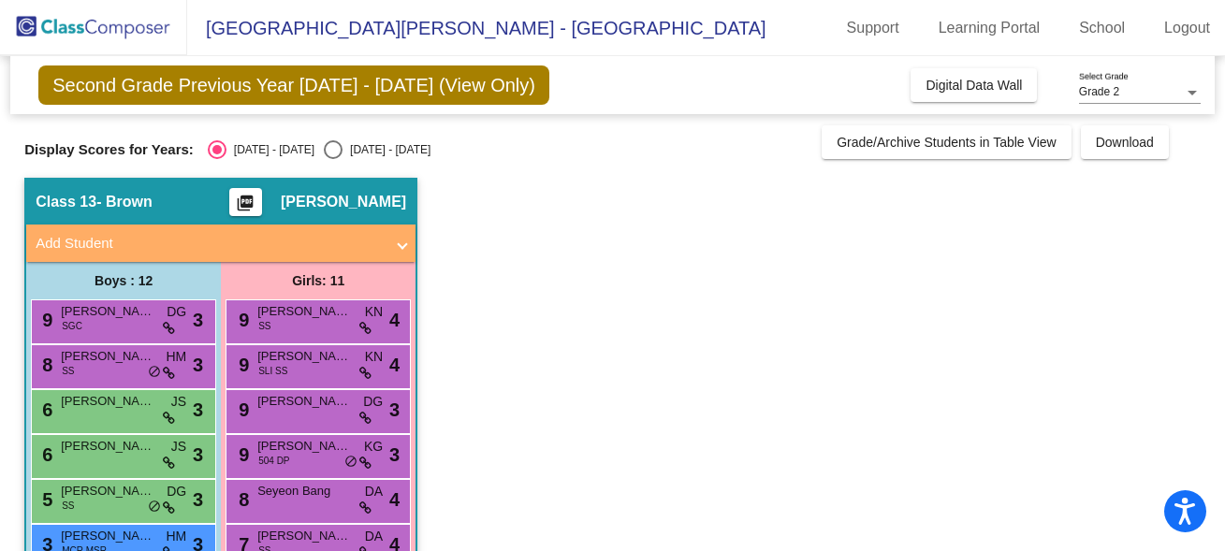
click at [103, 361] on span "[PERSON_NAME]" at bounding box center [108, 356] width 94 height 19
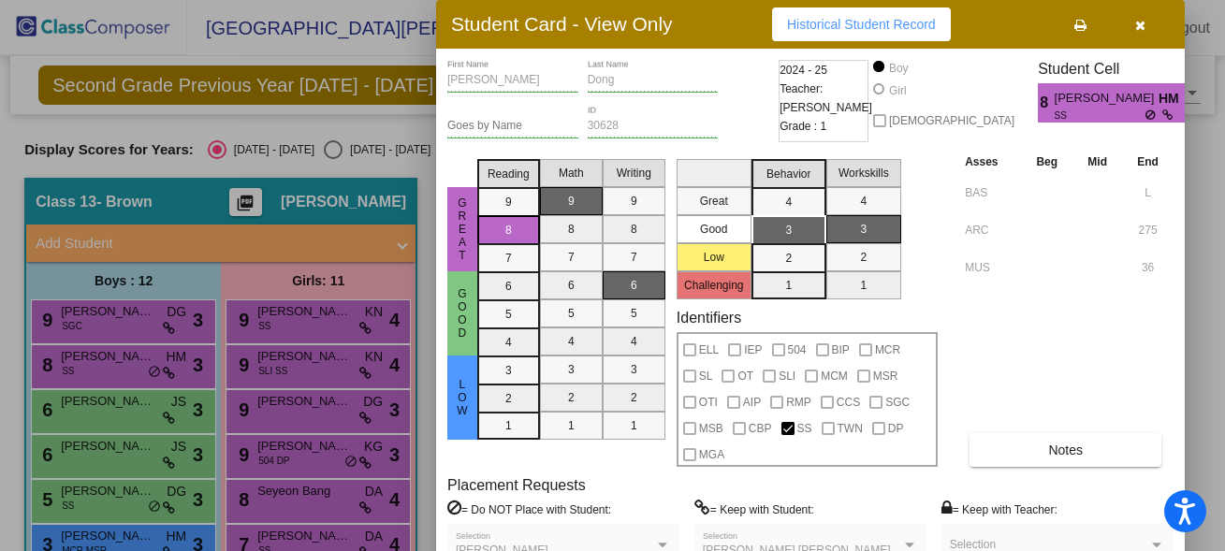
click at [103, 409] on div at bounding box center [612, 275] width 1225 height 551
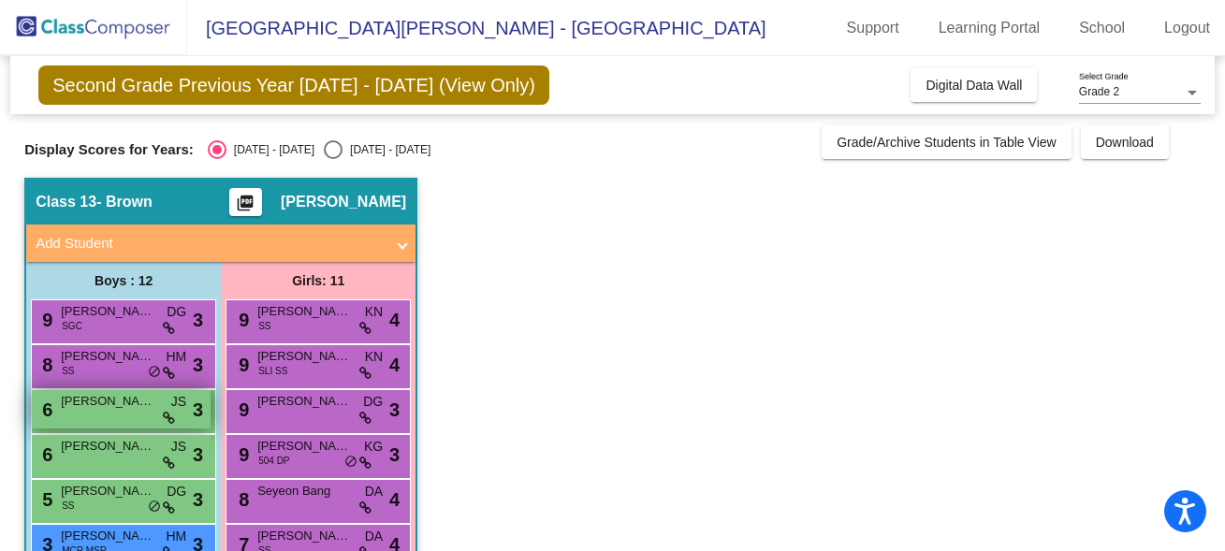
click at [103, 409] on span "[PERSON_NAME]" at bounding box center [108, 401] width 94 height 19
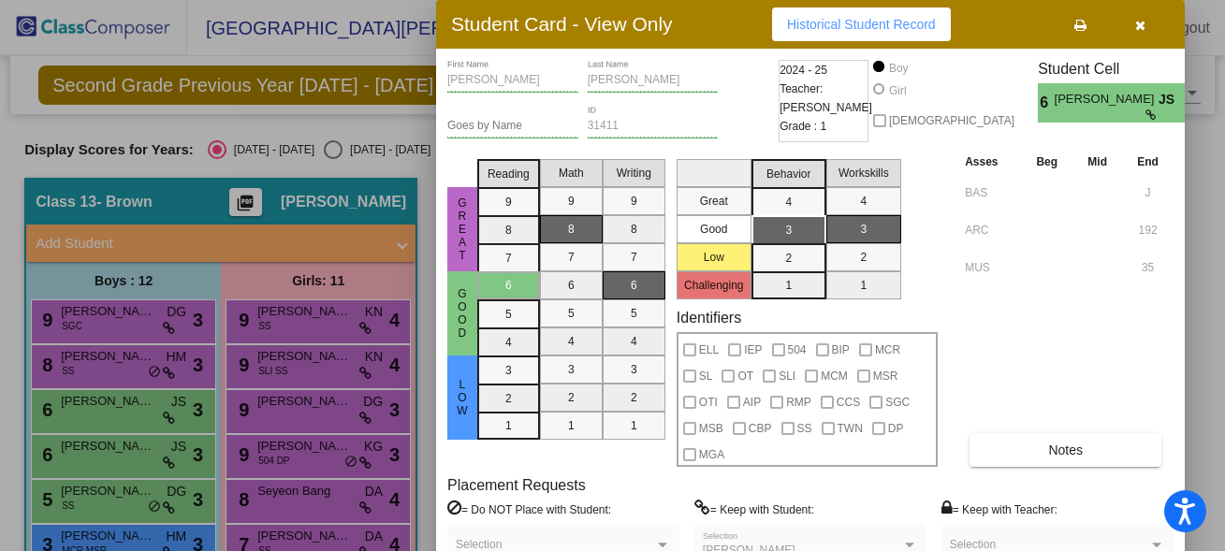
click at [105, 448] on div at bounding box center [612, 275] width 1225 height 551
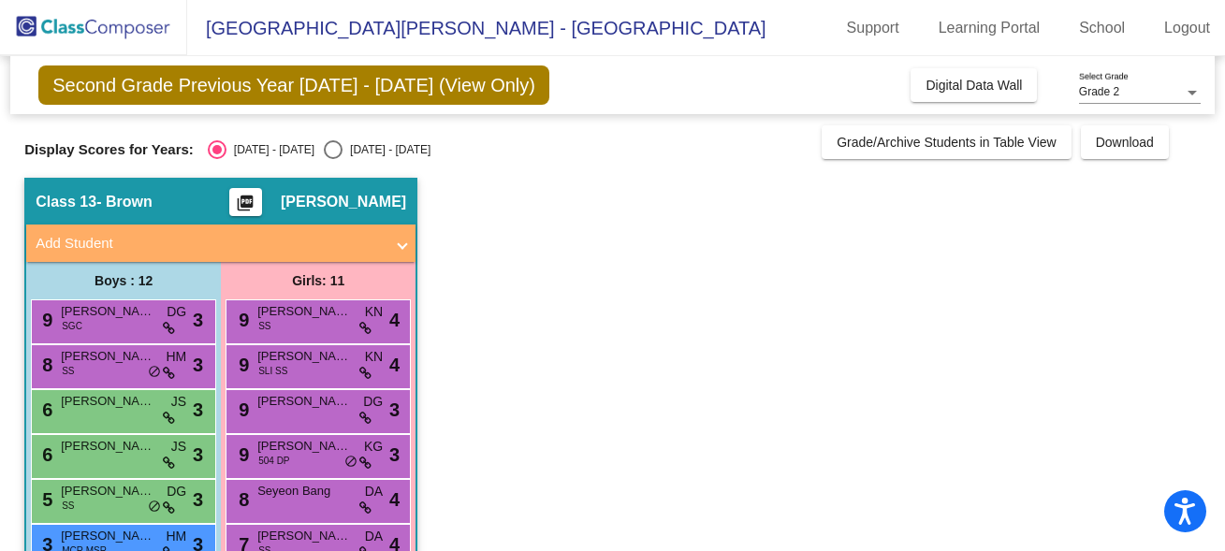
click at [105, 448] on span "[PERSON_NAME]" at bounding box center [108, 446] width 94 height 19
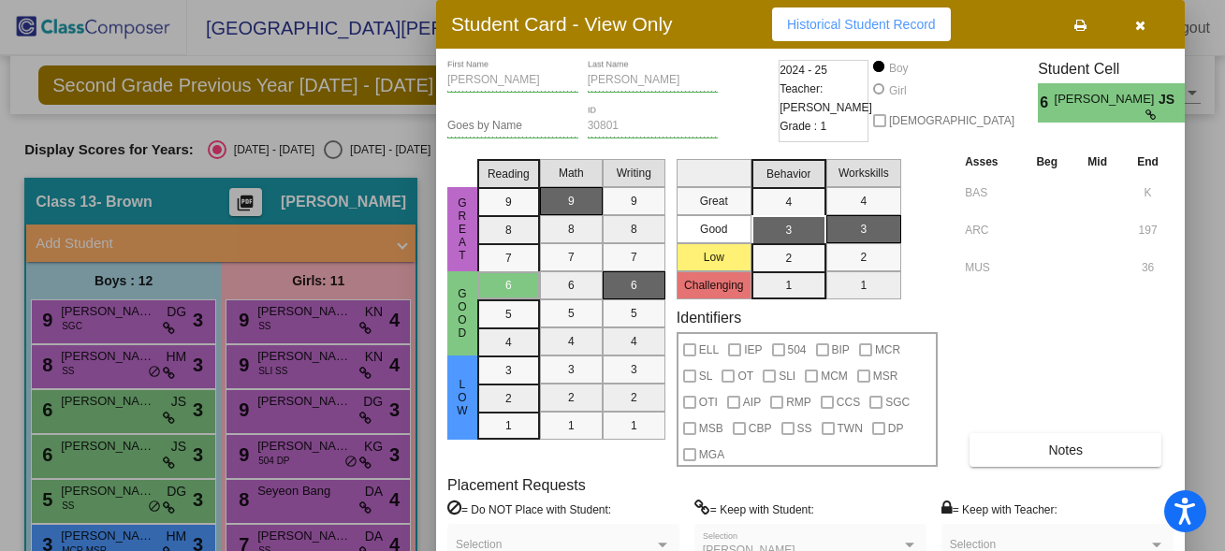
click at [104, 499] on div at bounding box center [612, 275] width 1225 height 551
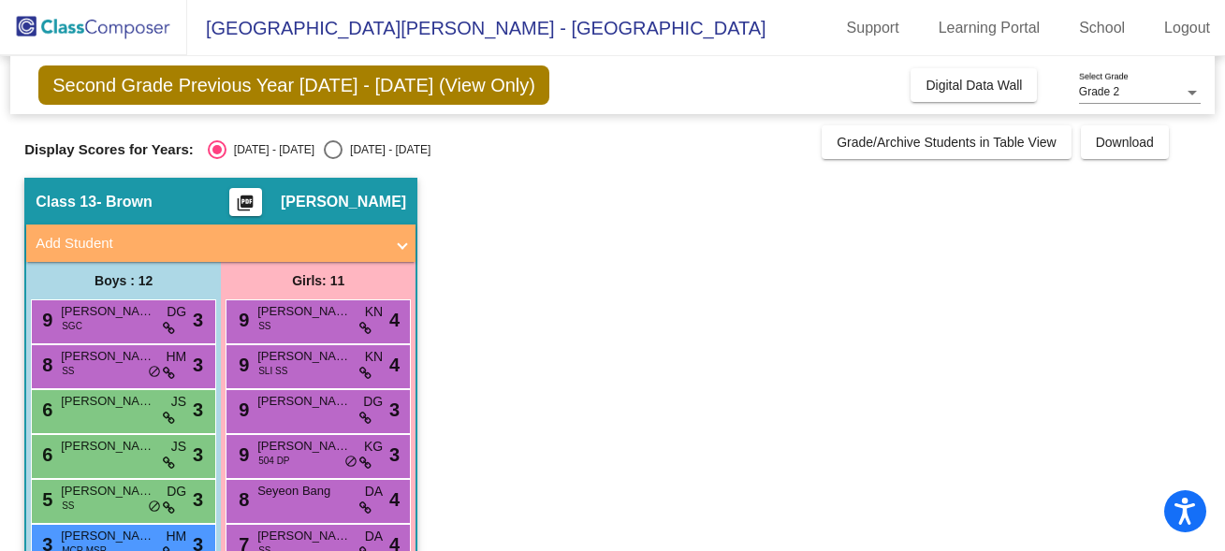
click at [104, 499] on span "[PERSON_NAME] Sennebogen" at bounding box center [108, 491] width 94 height 19
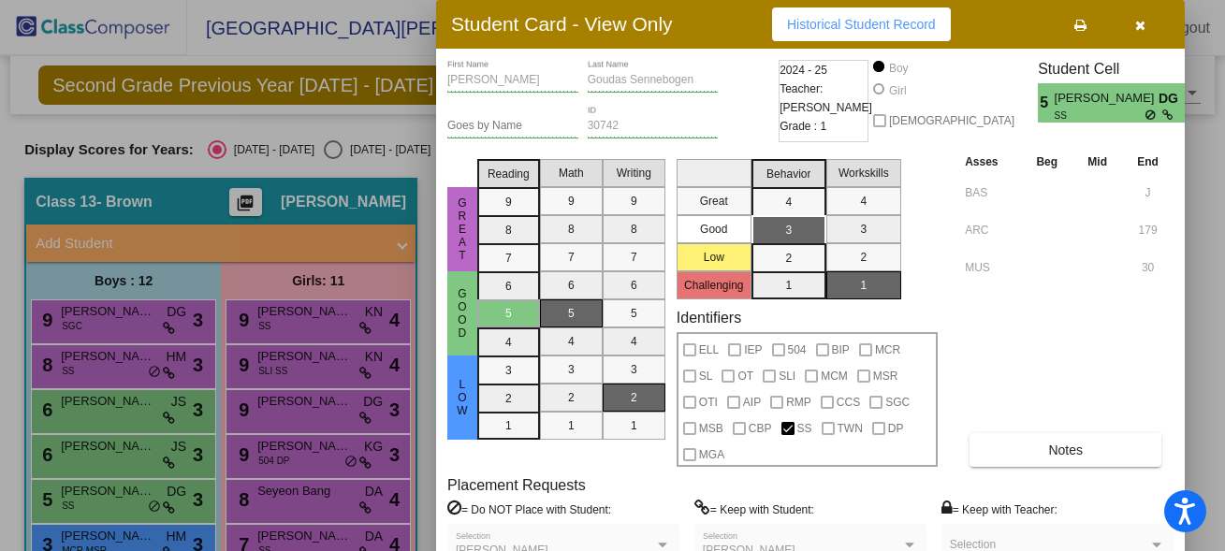
click at [104, 499] on div at bounding box center [612, 275] width 1225 height 551
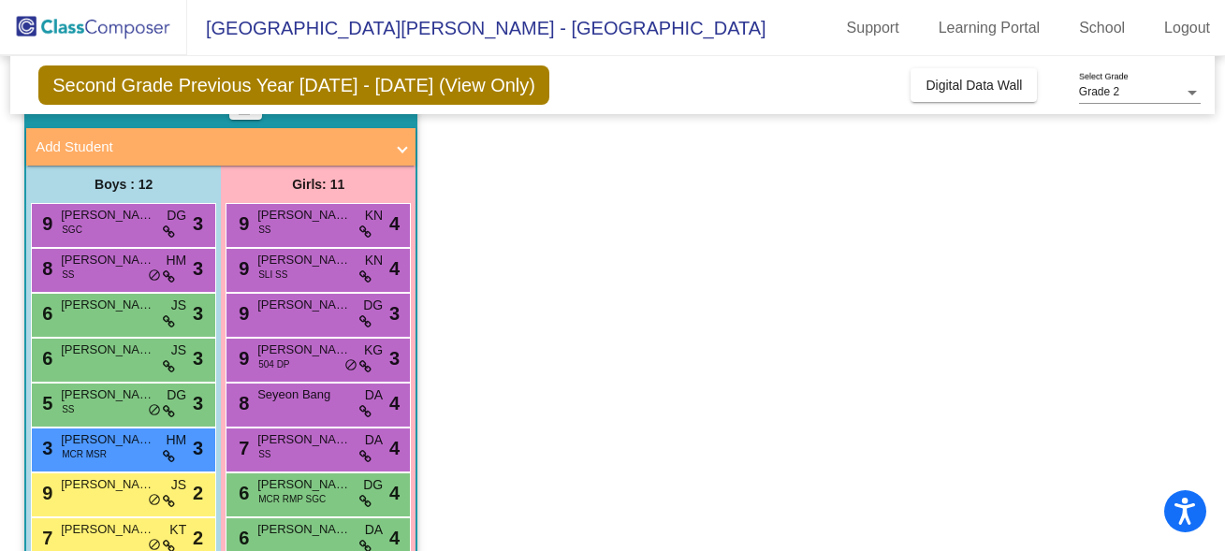
scroll to position [99, 0]
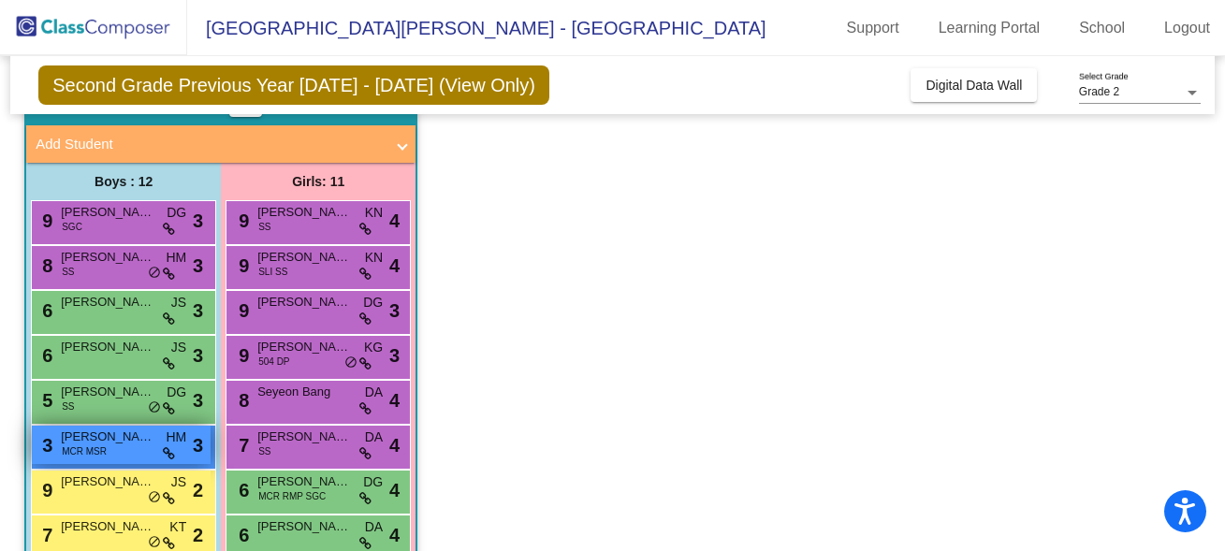
click at [110, 462] on div "3 [PERSON_NAME] [PERSON_NAME] MCR MSR HM lock do_not_disturb_alt 3" at bounding box center [121, 445] width 179 height 38
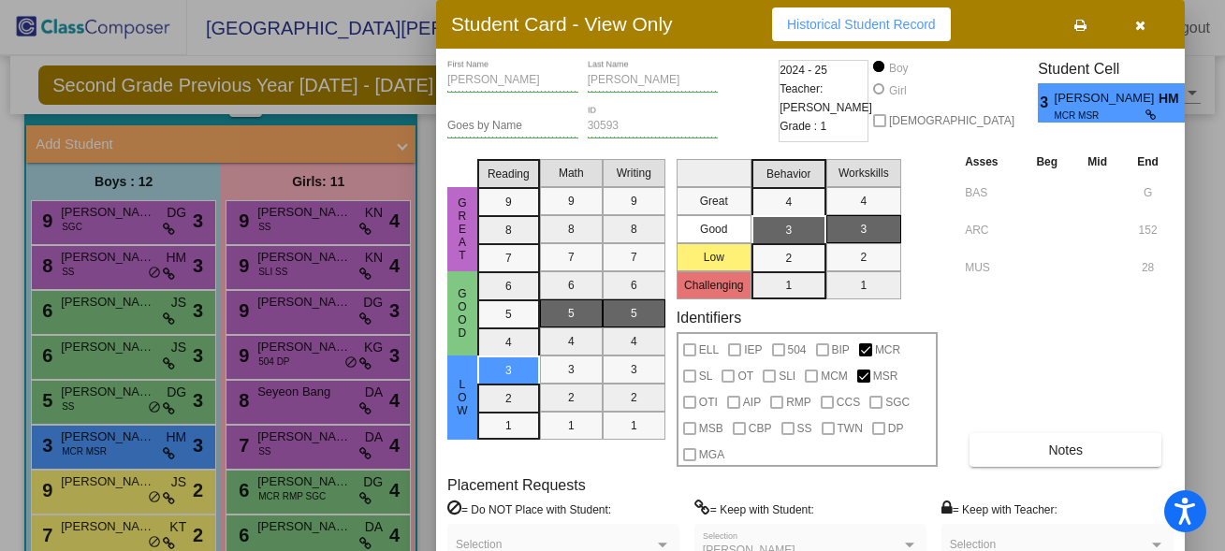
click at [175, 409] on div at bounding box center [612, 275] width 1225 height 551
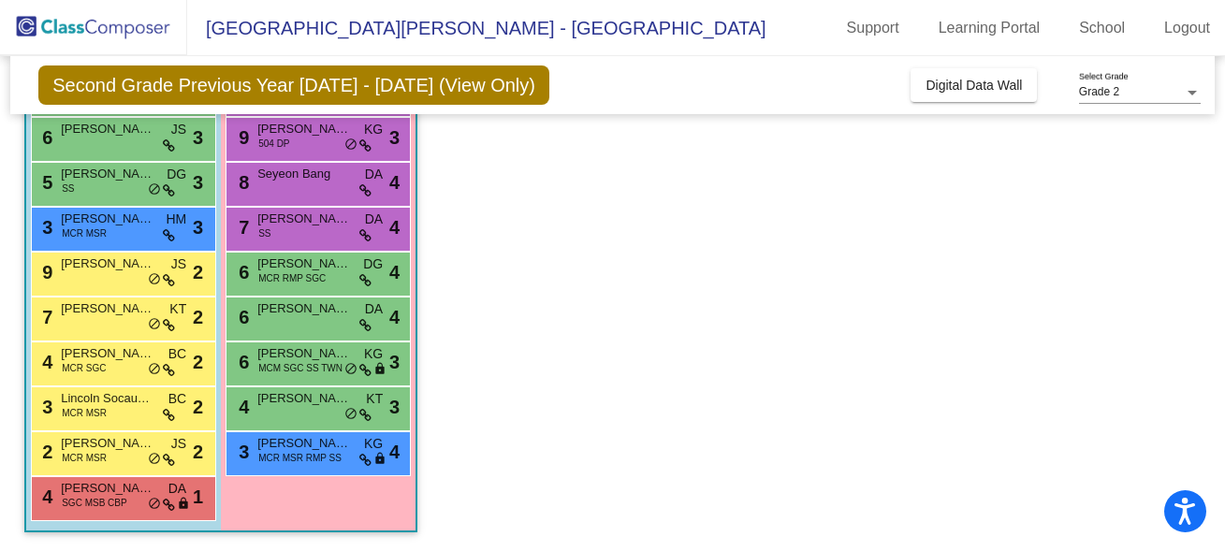
scroll to position [0, 0]
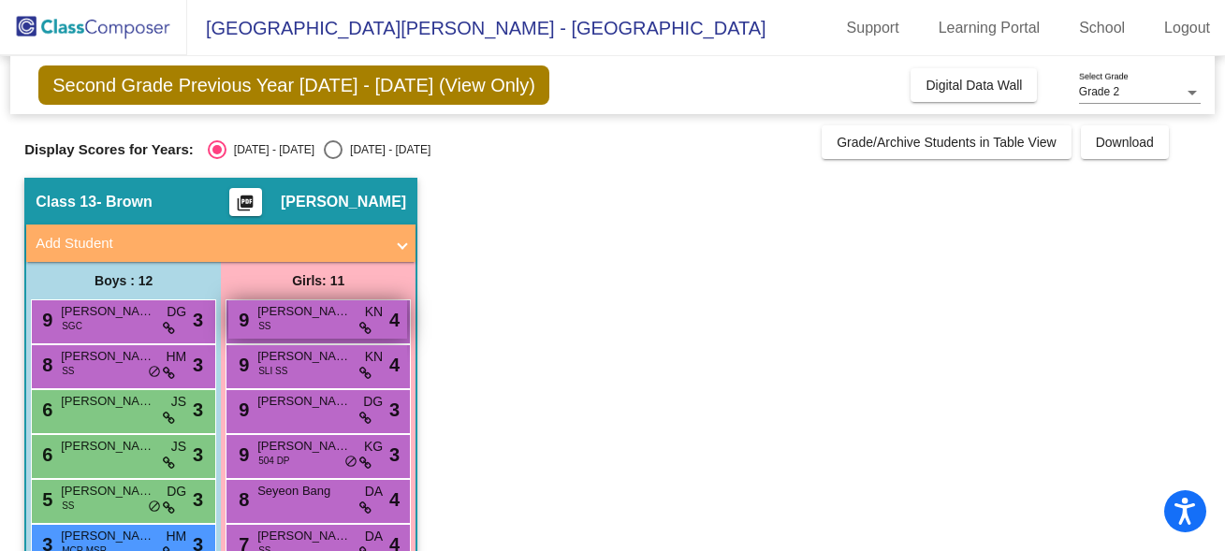
click at [342, 337] on div "9 [PERSON_NAME] SS KN lock do_not_disturb_alt 4" at bounding box center [317, 319] width 179 height 38
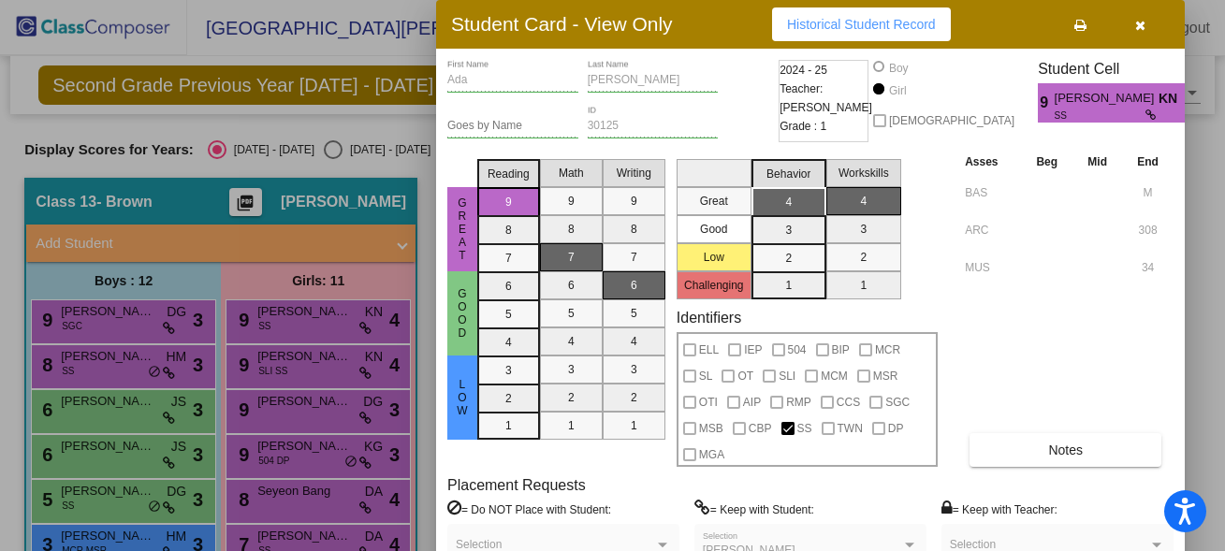
click at [326, 365] on div at bounding box center [612, 275] width 1225 height 551
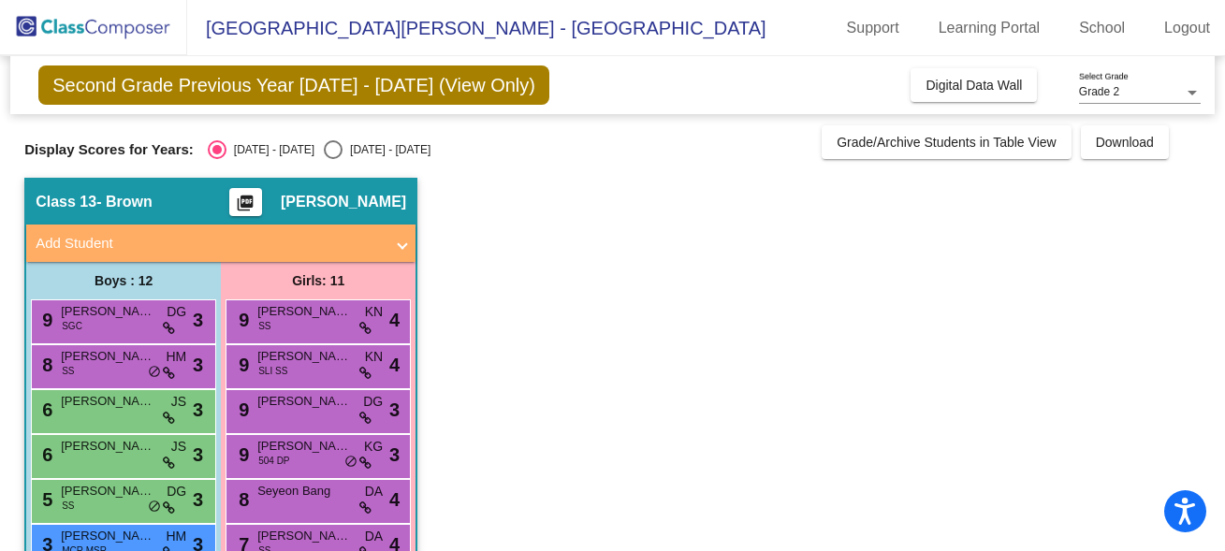
click at [326, 365] on span "[PERSON_NAME]" at bounding box center [304, 356] width 94 height 19
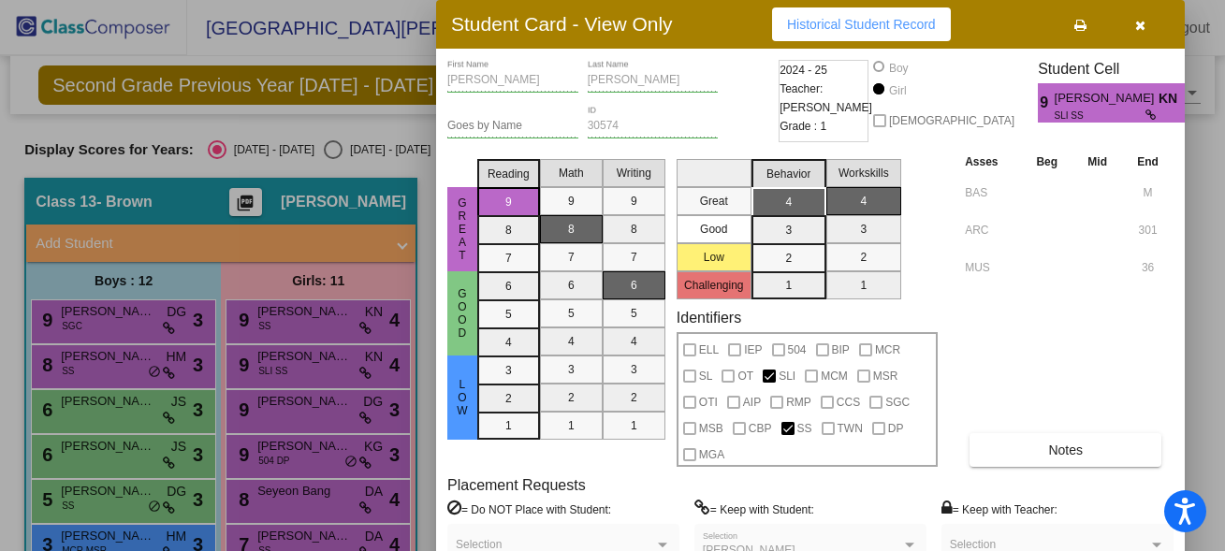
click at [311, 413] on div at bounding box center [612, 275] width 1225 height 551
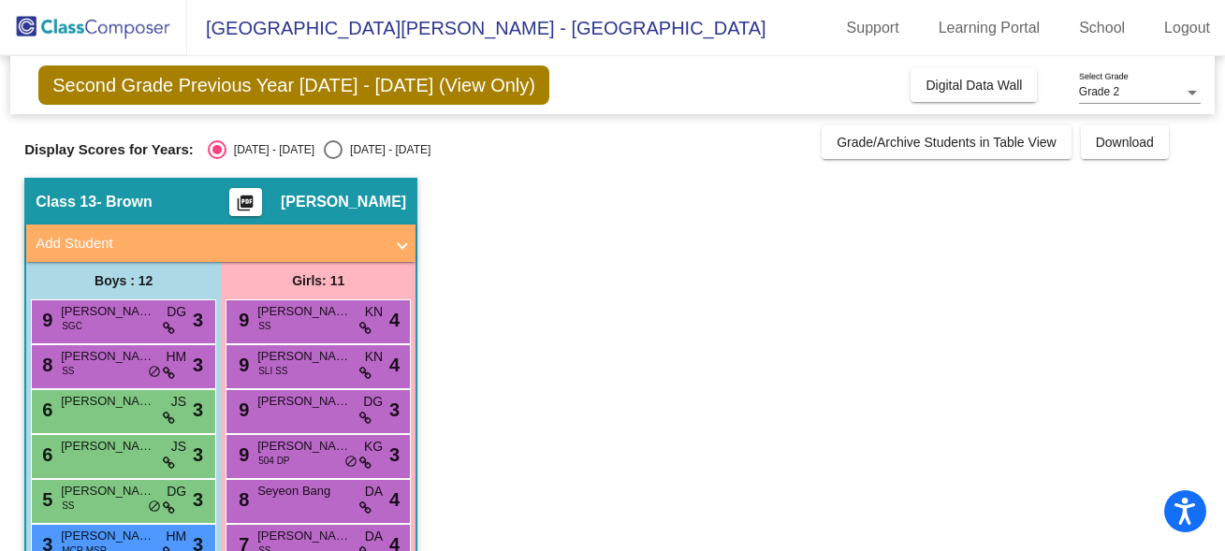
click at [311, 413] on div "9 [PERSON_NAME] DG lock do_not_disturb_alt 3" at bounding box center [317, 409] width 179 height 38
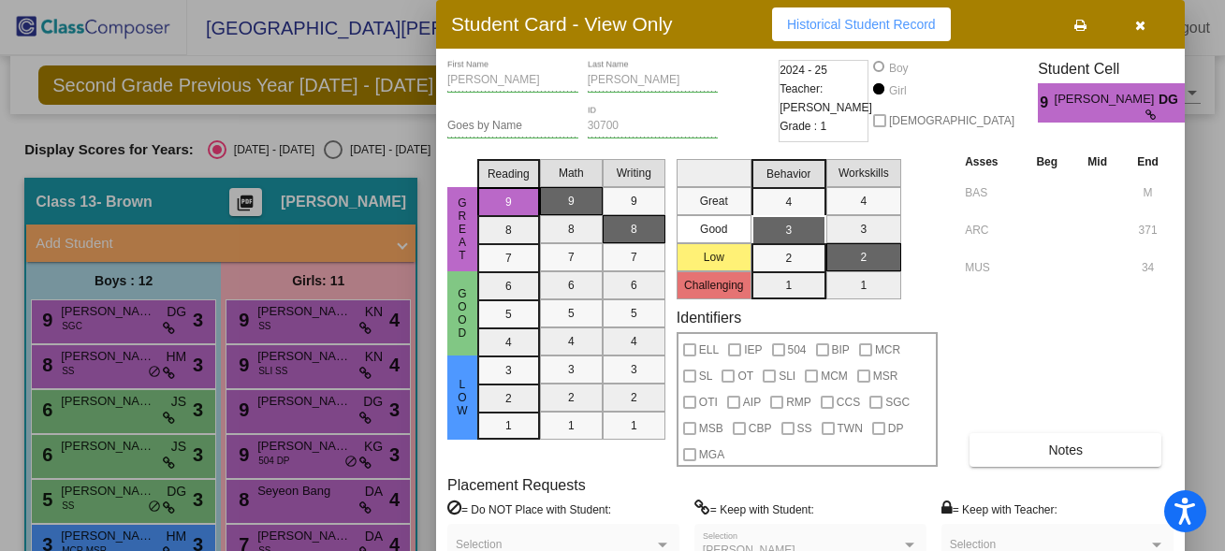
click at [315, 467] on div at bounding box center [612, 275] width 1225 height 551
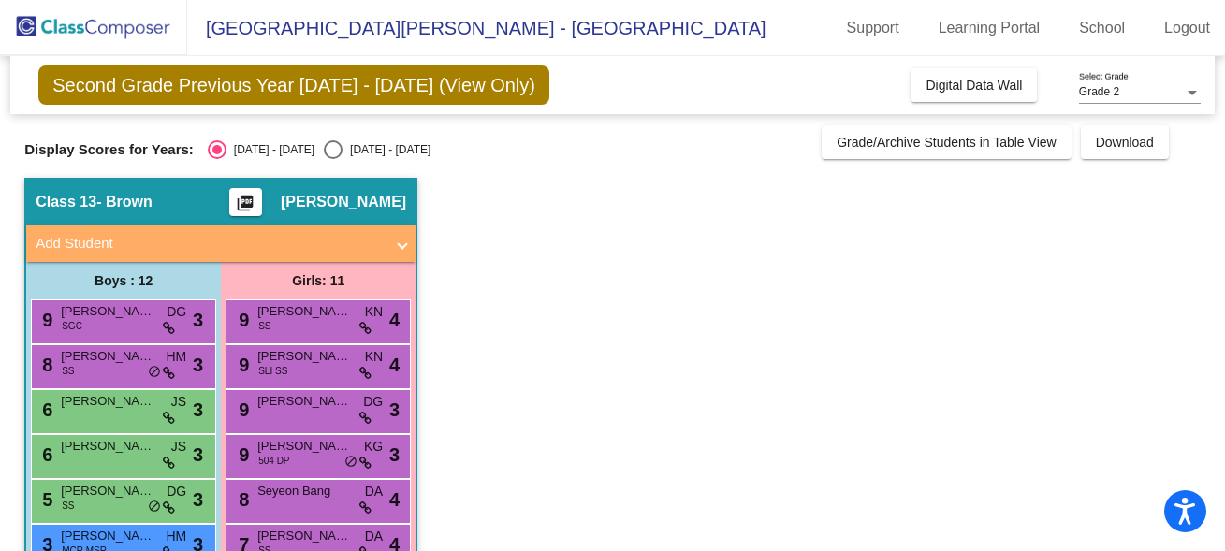
click at [315, 467] on div "9 [PERSON_NAME] 504 DP KG lock do_not_disturb_alt 3" at bounding box center [317, 454] width 179 height 38
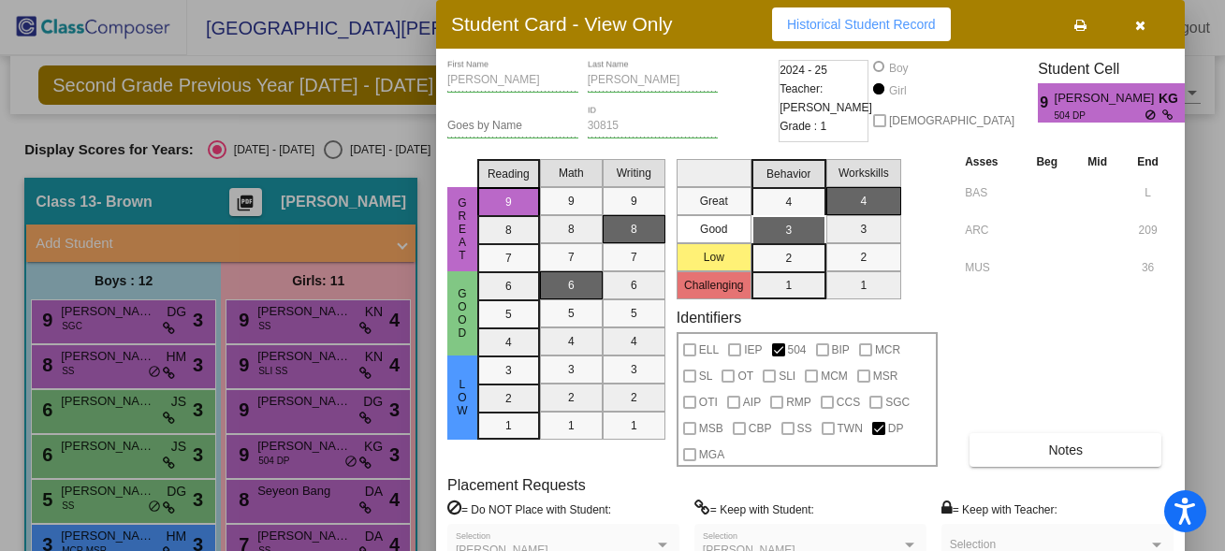
click at [1143, 28] on icon "button" at bounding box center [1140, 25] width 10 height 13
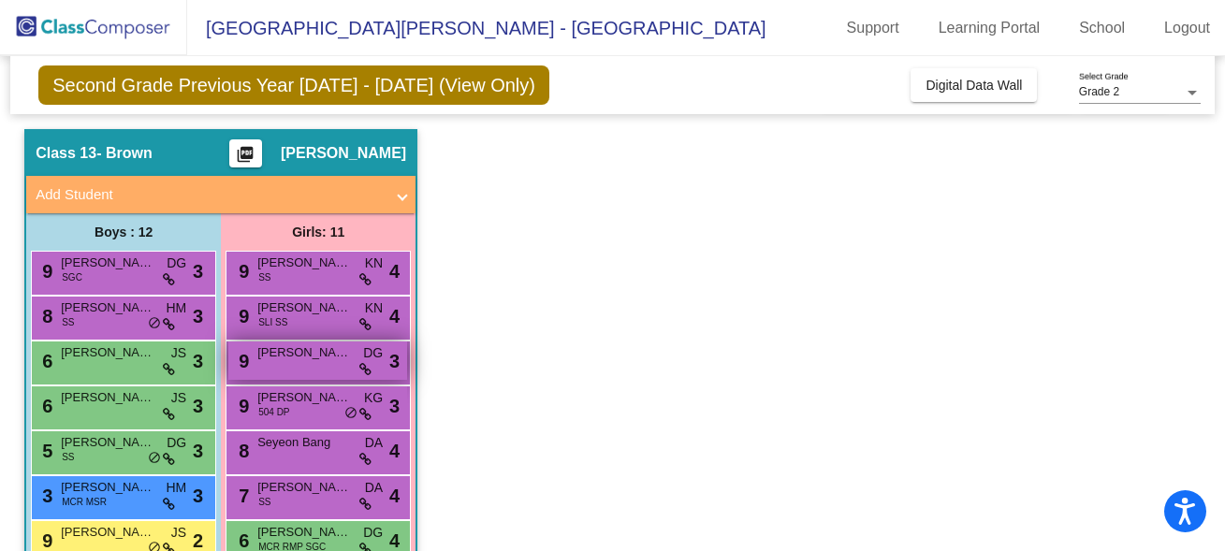
scroll to position [51, 0]
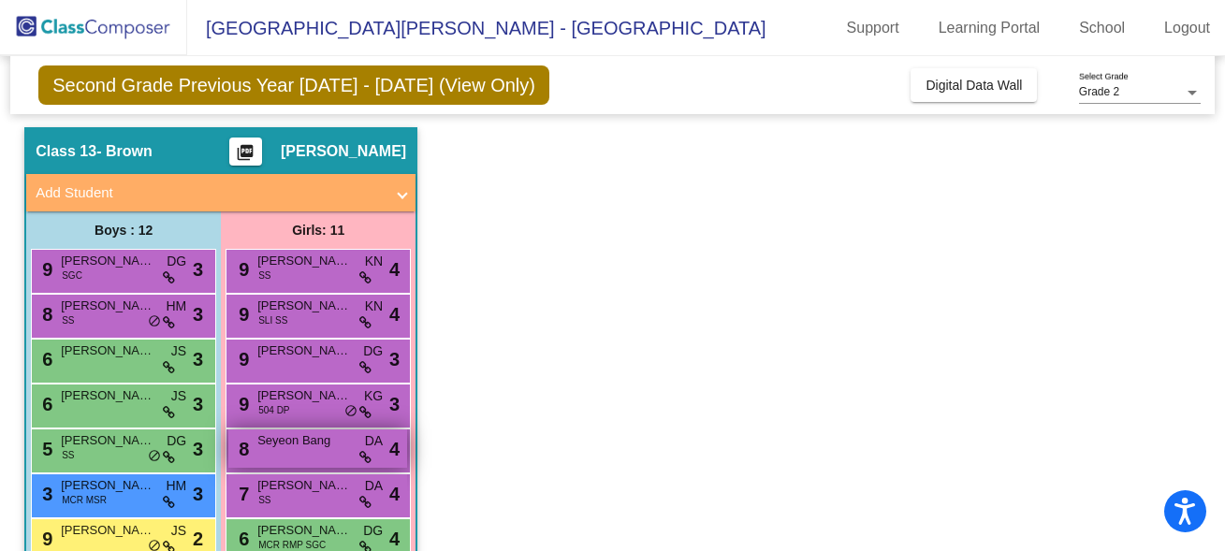
click at [284, 442] on span "Seyeon Bang" at bounding box center [304, 440] width 94 height 19
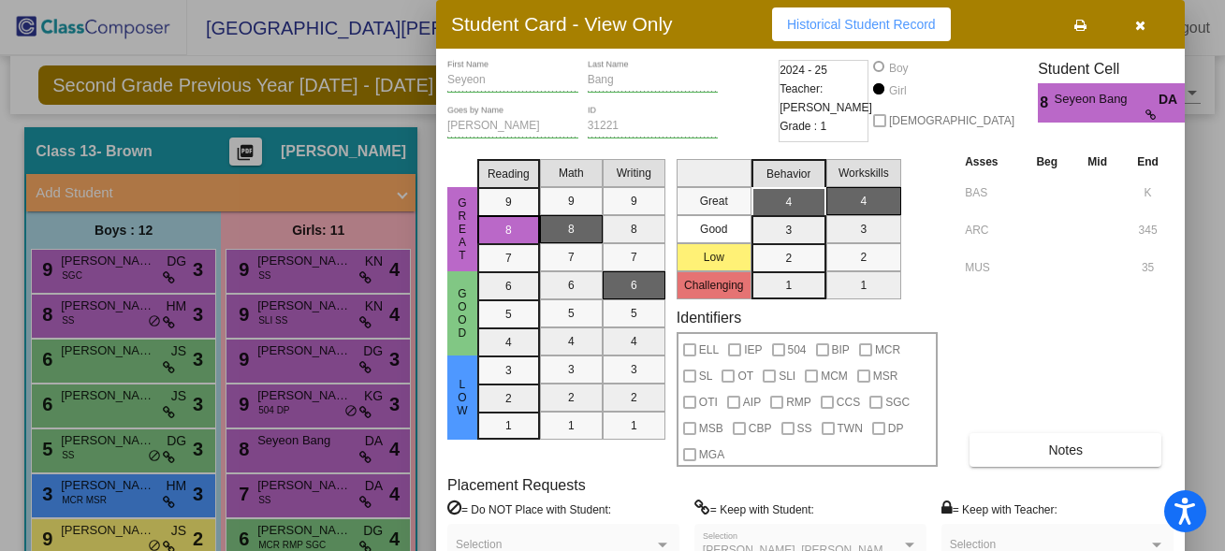
click at [283, 494] on div at bounding box center [612, 275] width 1225 height 551
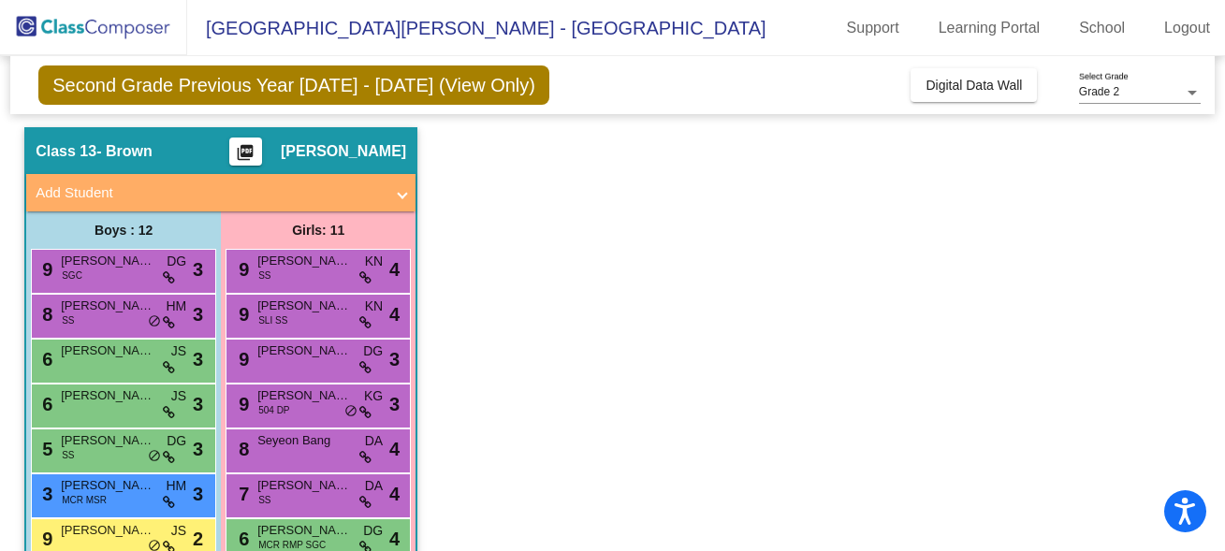
click at [283, 494] on span "[PERSON_NAME]" at bounding box center [304, 485] width 94 height 19
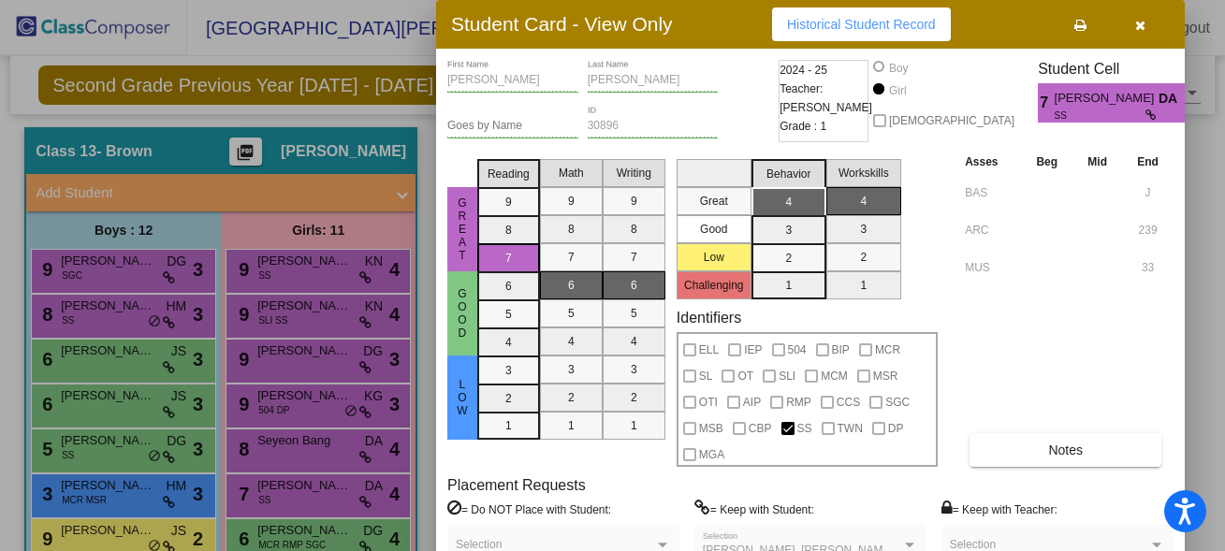
click at [284, 532] on div at bounding box center [612, 275] width 1225 height 551
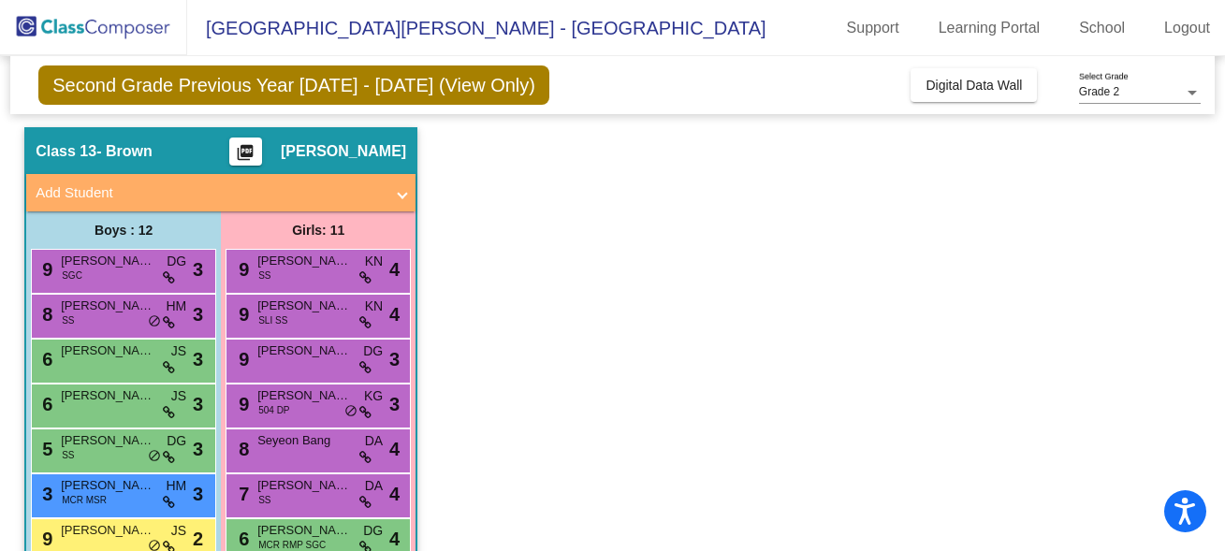
click at [284, 532] on span "[PERSON_NAME]" at bounding box center [304, 530] width 94 height 19
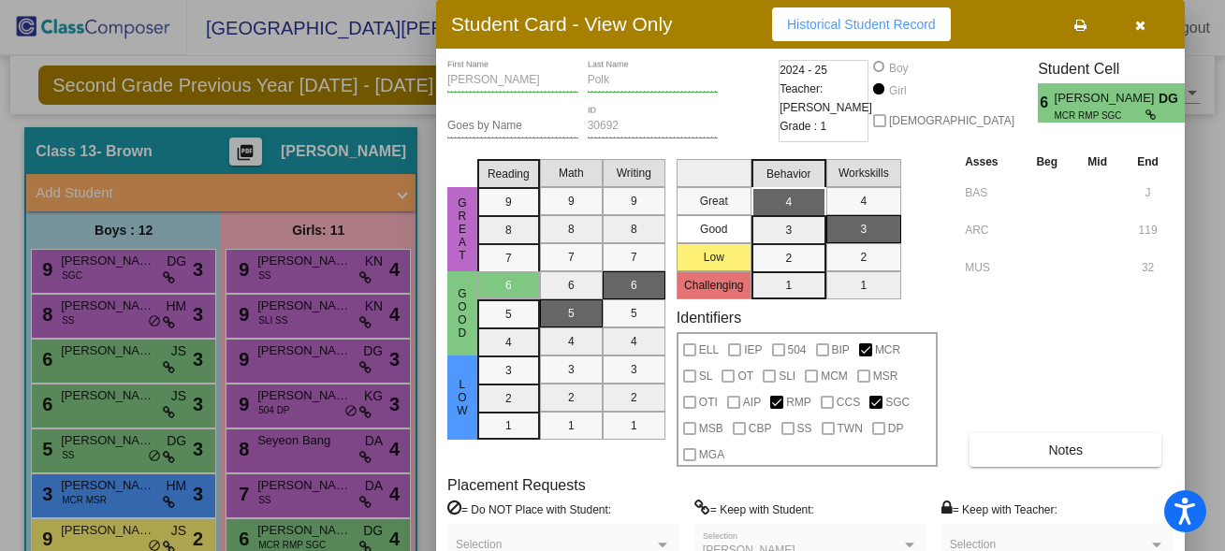
click at [289, 500] on div at bounding box center [612, 275] width 1225 height 551
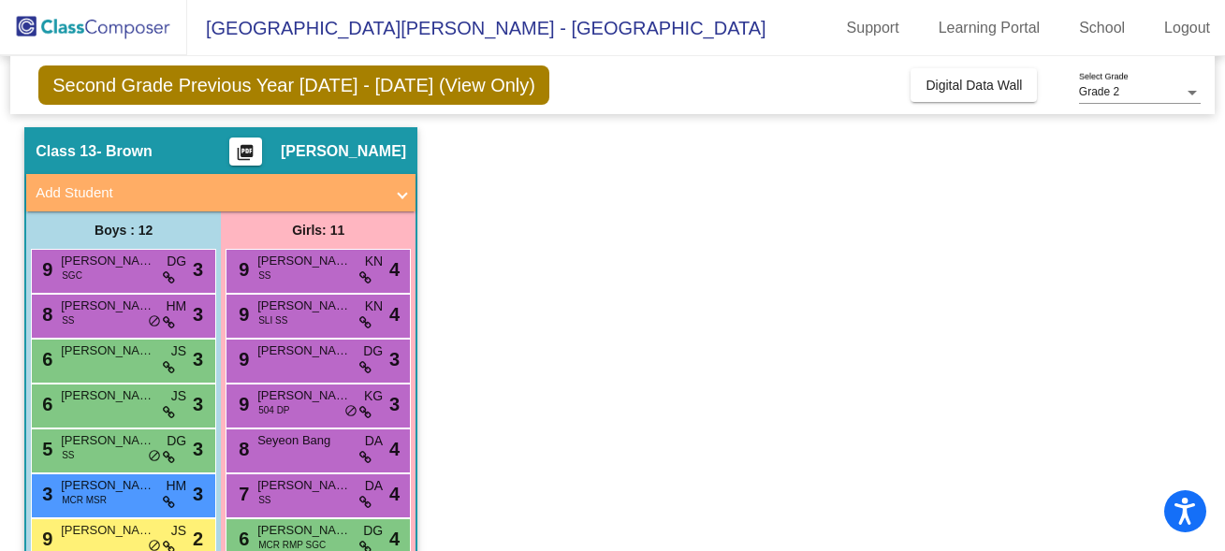
click at [289, 500] on div "7 [PERSON_NAME] SS DA lock do_not_disturb_alt 4" at bounding box center [317, 493] width 179 height 38
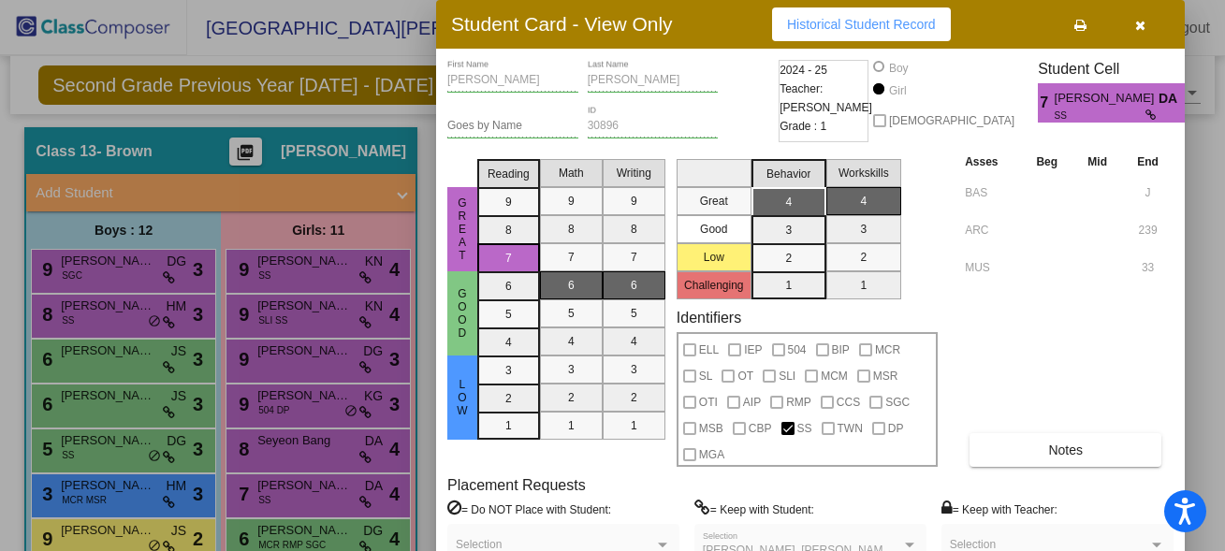
click at [289, 500] on div at bounding box center [612, 275] width 1225 height 551
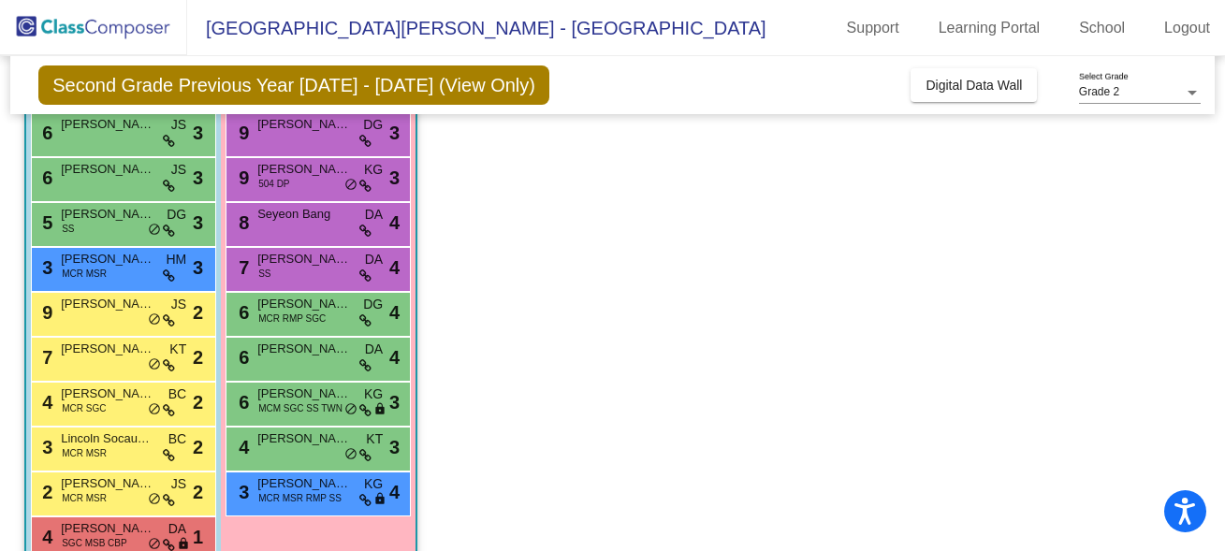
scroll to position [317, 0]
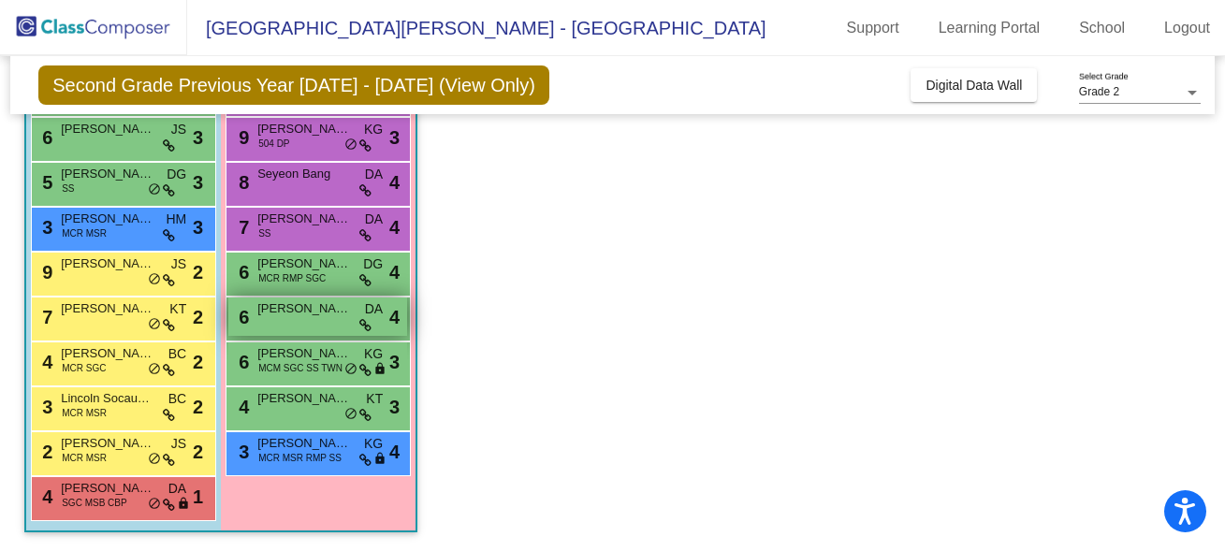
click at [313, 319] on div "6 [PERSON_NAME] [PERSON_NAME] DA lock do_not_disturb_alt 4" at bounding box center [317, 316] width 179 height 38
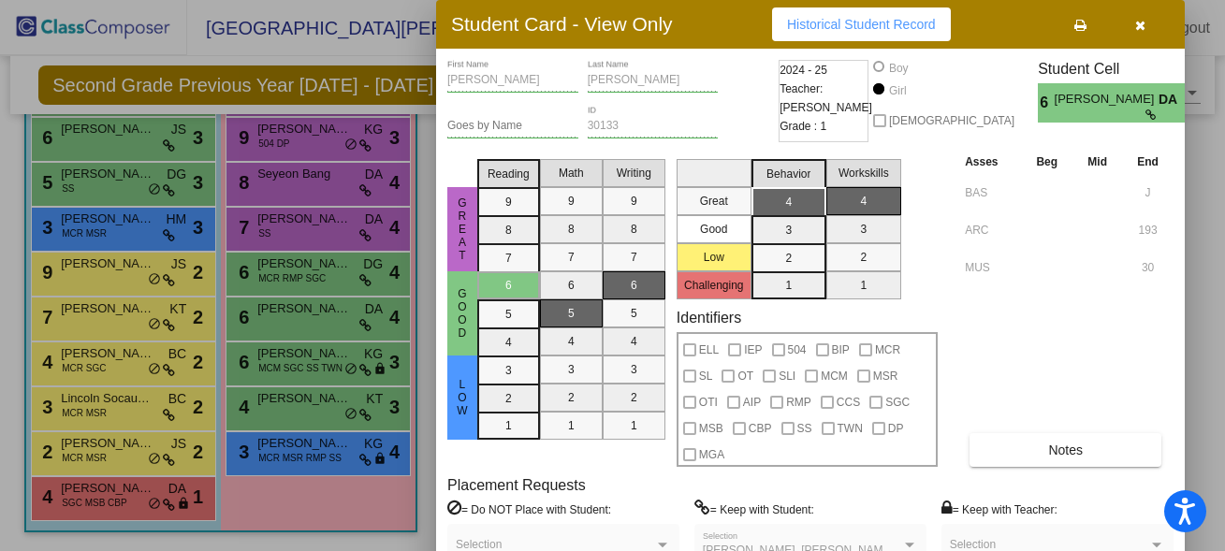
click at [309, 362] on div at bounding box center [612, 275] width 1225 height 551
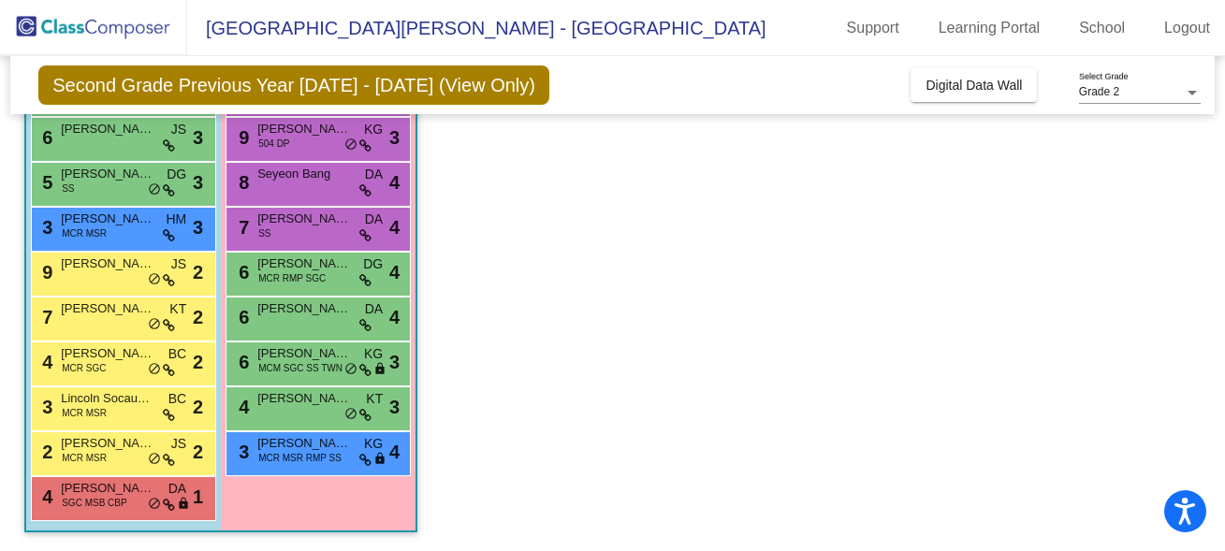
click at [309, 362] on span "MCM SGC SS TWN" at bounding box center [300, 368] width 84 height 14
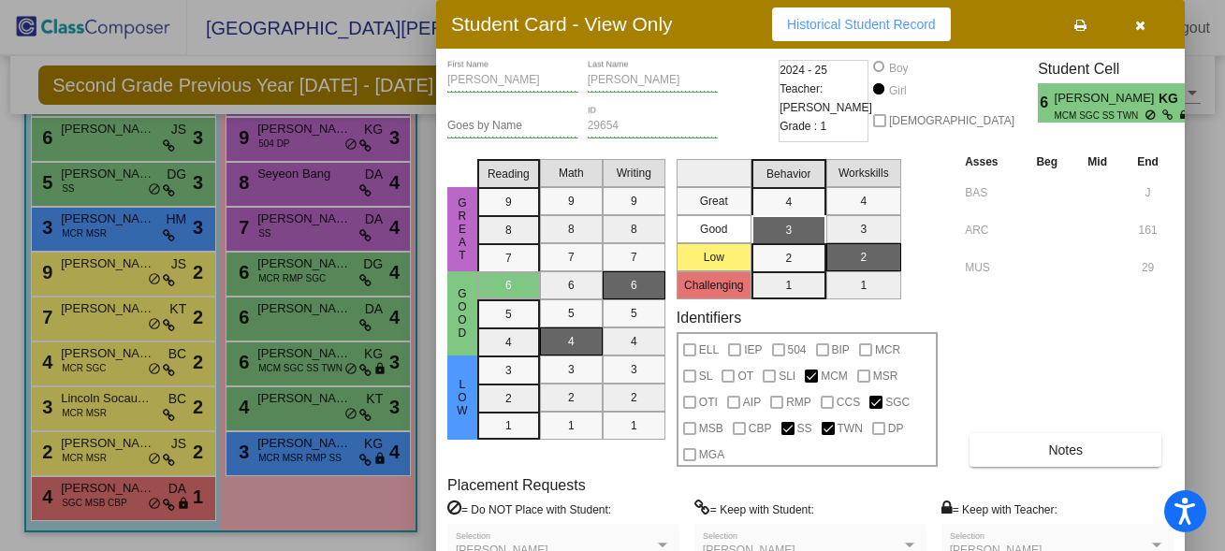
click at [306, 403] on div at bounding box center [612, 275] width 1225 height 551
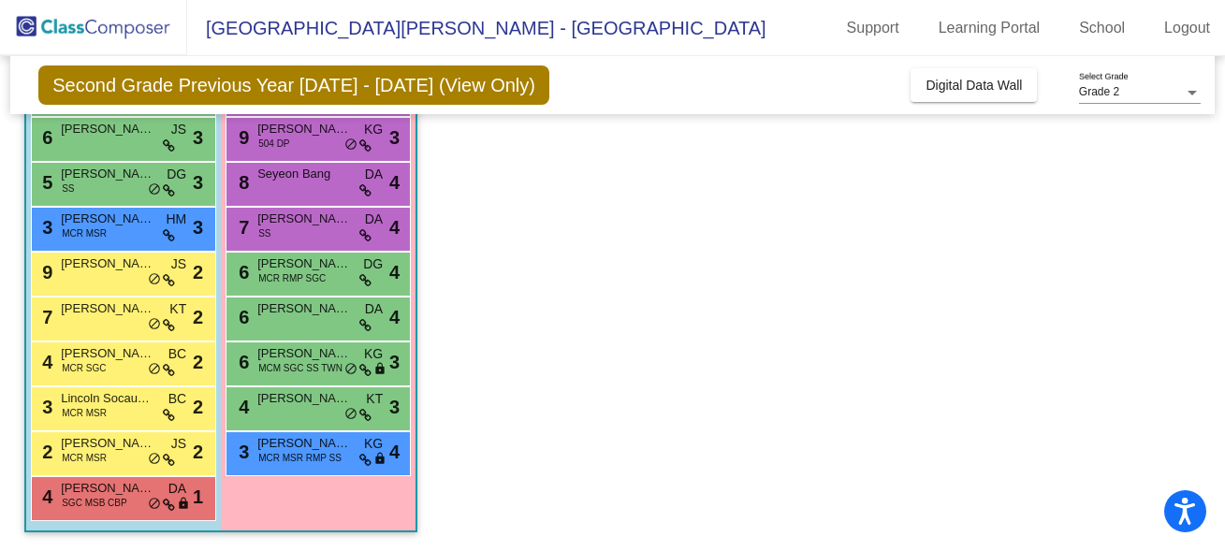
click at [306, 403] on span "[PERSON_NAME]" at bounding box center [304, 398] width 94 height 19
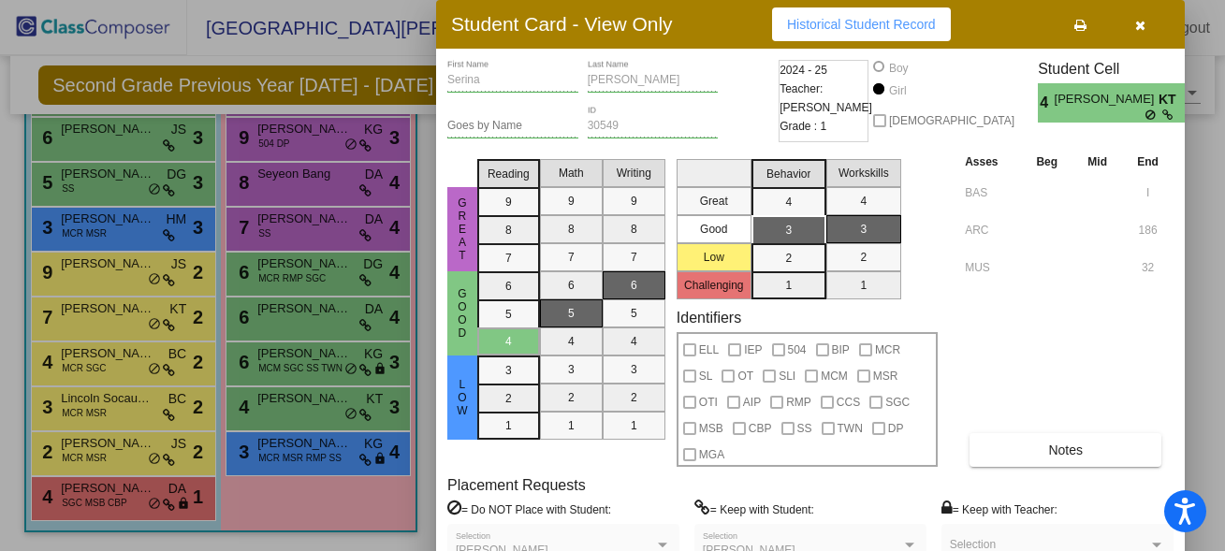
click at [299, 453] on div at bounding box center [612, 275] width 1225 height 551
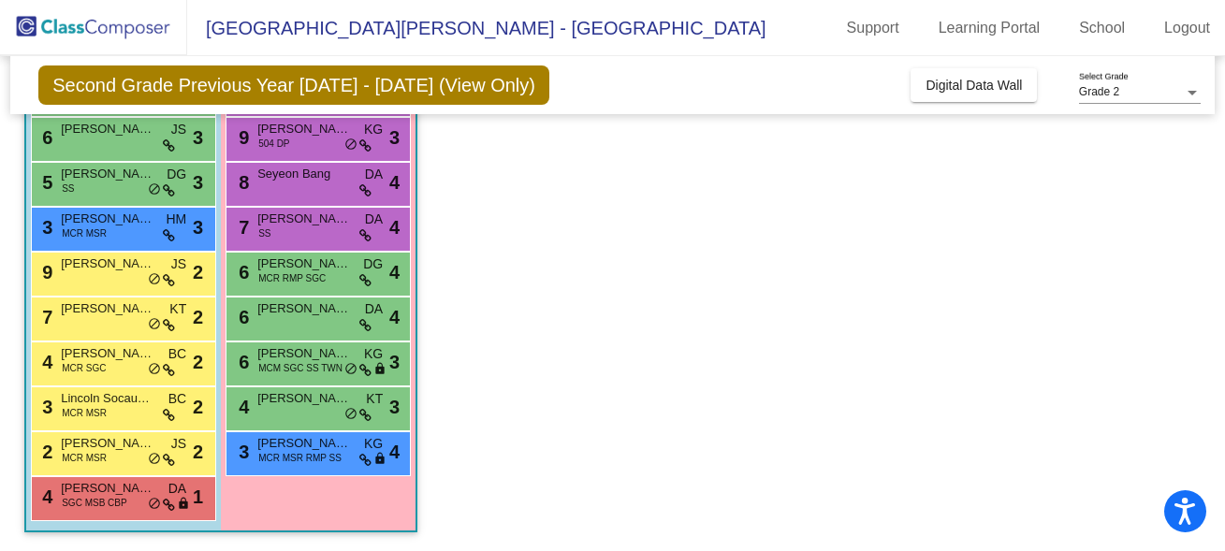
click at [299, 453] on span "MCR MSR RMP SS" at bounding box center [299, 458] width 83 height 14
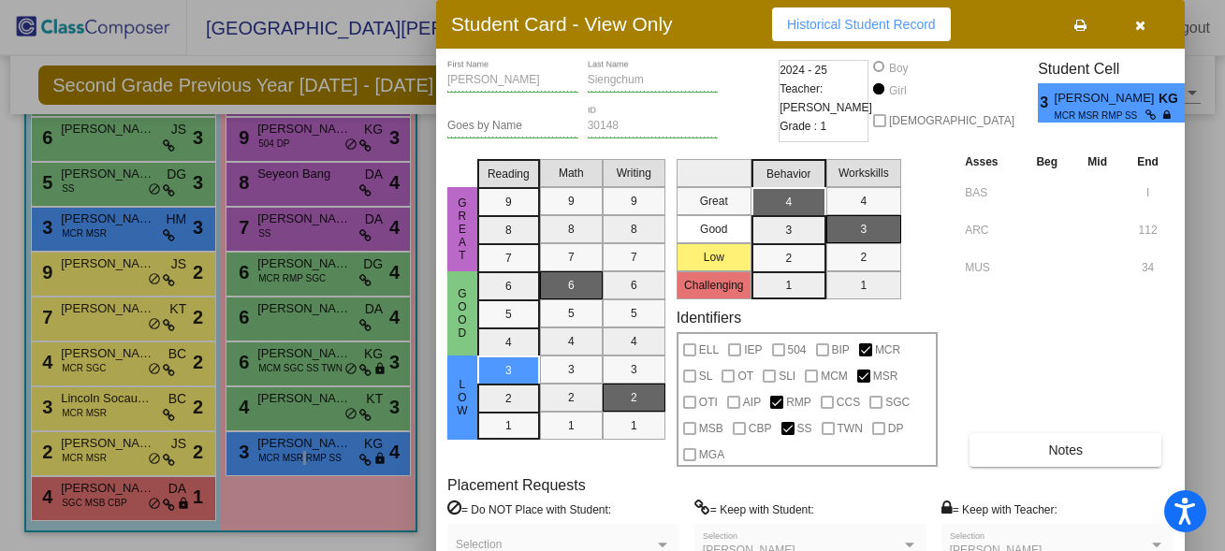
click at [301, 402] on div at bounding box center [612, 275] width 1225 height 551
